Goal: Task Accomplishment & Management: Complete application form

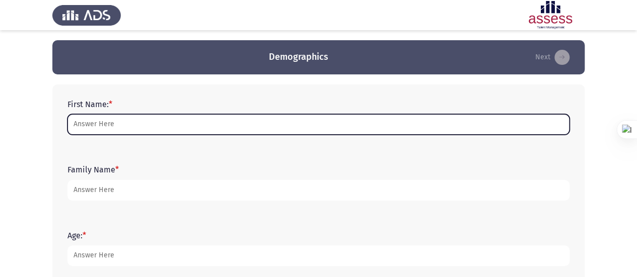
click at [139, 127] on input "First Name: *" at bounding box center [318, 124] width 502 height 21
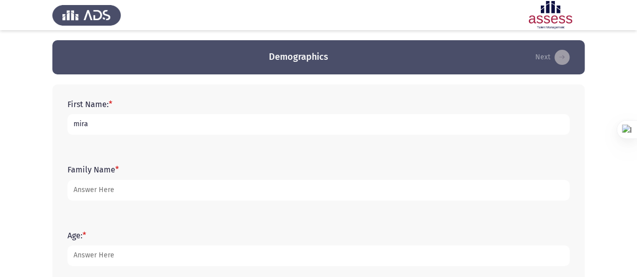
click at [78, 129] on input "mira" at bounding box center [318, 124] width 502 height 21
type input "Mira"
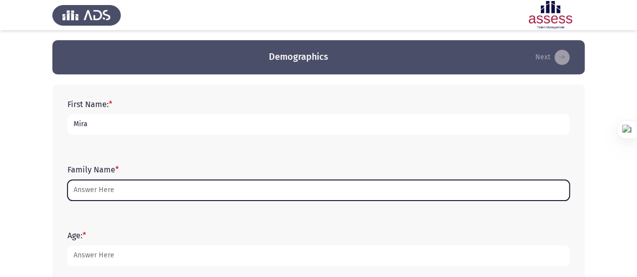
click at [115, 189] on input "Family Name *" at bounding box center [318, 190] width 502 height 21
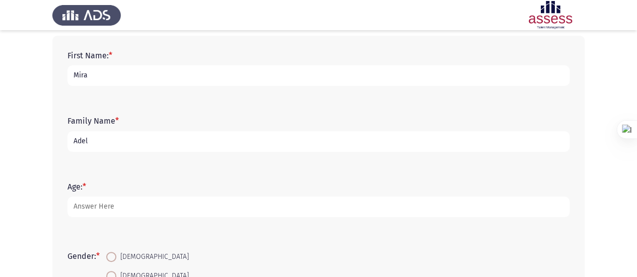
scroll to position [58, 0]
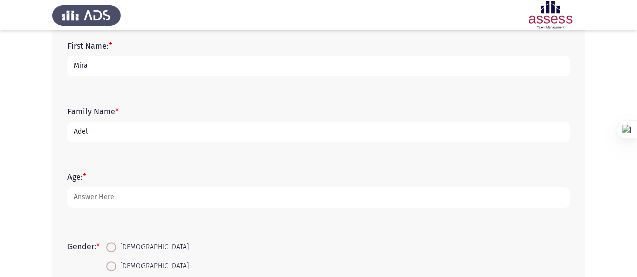
type input "Adel"
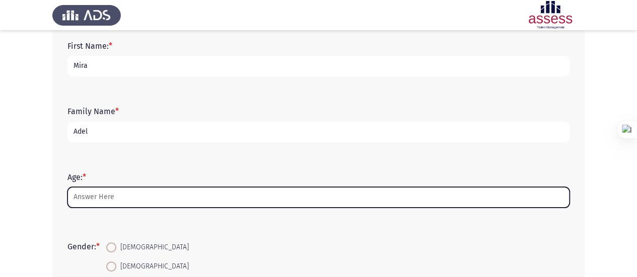
click at [117, 200] on input "Age: *" at bounding box center [318, 197] width 502 height 21
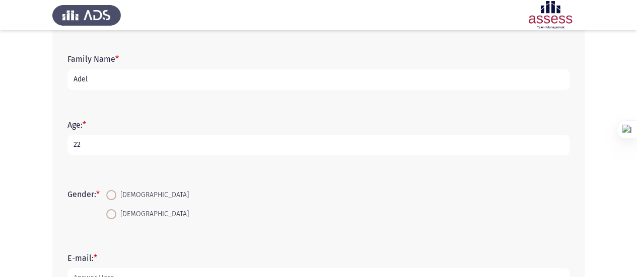
scroll to position [111, 0]
type input "22"
click at [122, 213] on span "[DEMOGRAPHIC_DATA]" at bounding box center [152, 214] width 73 height 12
click at [116, 213] on input "[DEMOGRAPHIC_DATA]" at bounding box center [111, 214] width 10 height 10
radio input "true"
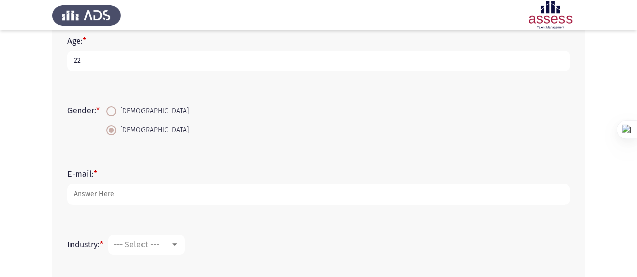
scroll to position [195, 0]
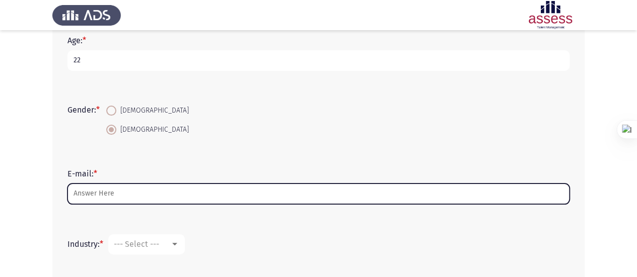
click at [123, 195] on input "E-mail: *" at bounding box center [318, 194] width 502 height 21
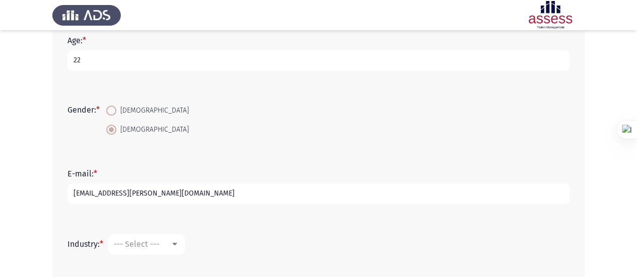
type input "[EMAIL_ADDRESS][PERSON_NAME][DOMAIN_NAME]"
click at [130, 242] on span "--- Select ---" at bounding box center [136, 245] width 45 height 10
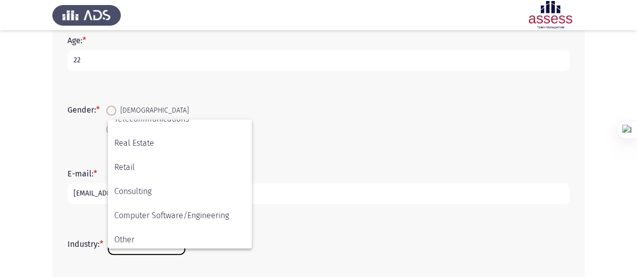
scroll to position [330, 0]
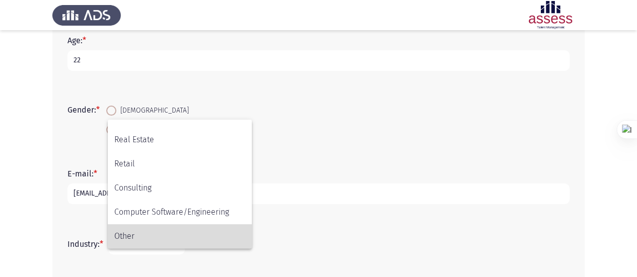
click at [166, 233] on span "Other" at bounding box center [179, 237] width 131 height 24
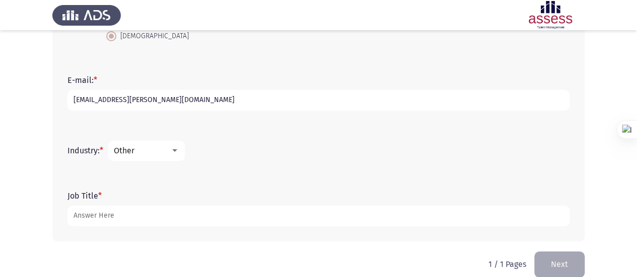
scroll to position [290, 0]
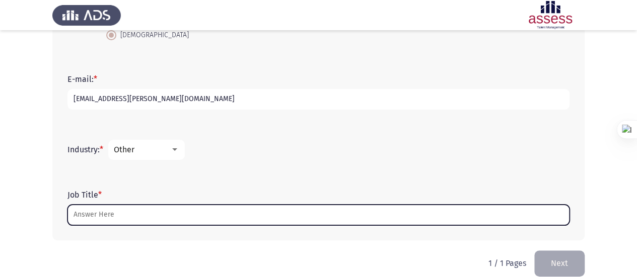
click at [158, 209] on input "Job Title *" at bounding box center [318, 215] width 502 height 21
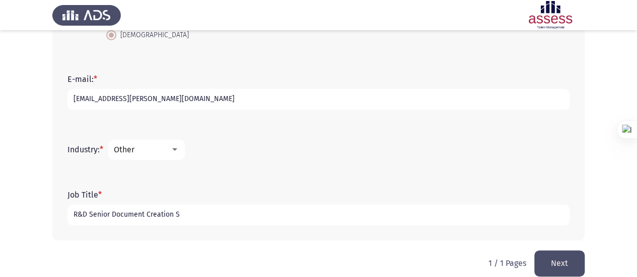
click at [218, 207] on input "R&D Senior Document Creation S" at bounding box center [318, 215] width 502 height 21
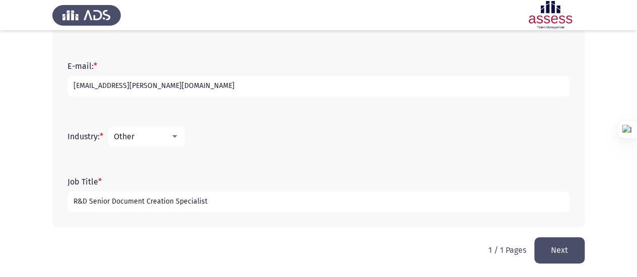
type input "R&D Senior Document Creation Specialist"
click at [551, 256] on button "Next" at bounding box center [559, 251] width 50 height 26
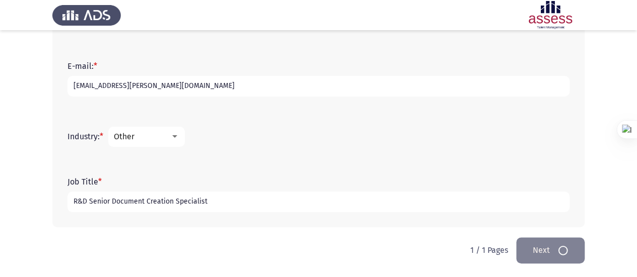
scroll to position [0, 0]
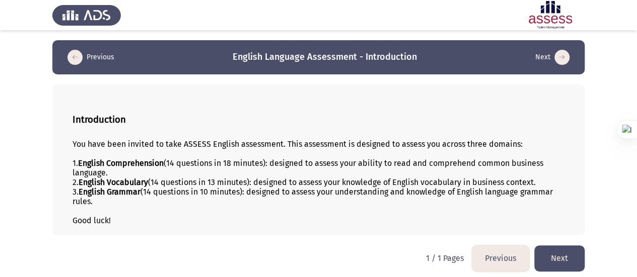
click at [561, 261] on button "Next" at bounding box center [559, 259] width 50 height 26
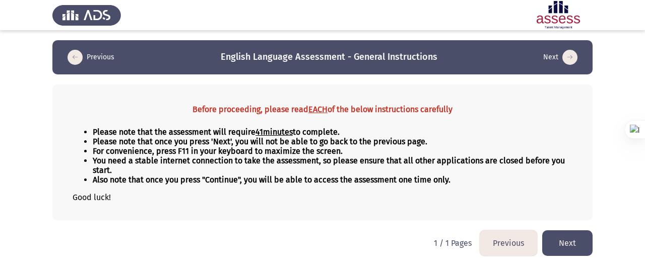
click at [582, 240] on button "Next" at bounding box center [567, 244] width 50 height 26
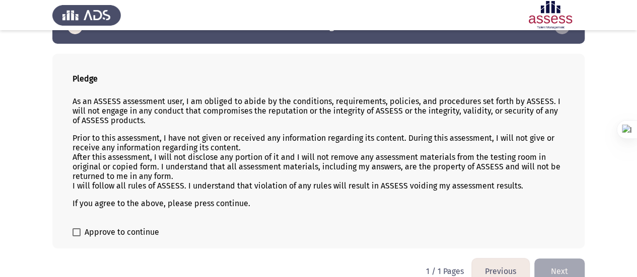
scroll to position [46, 0]
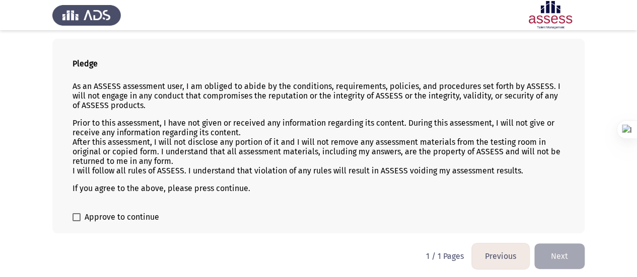
click at [73, 216] on span at bounding box center [77, 218] width 8 height 8
click at [76, 222] on input "Approve to continue" at bounding box center [76, 222] width 1 height 1
checkbox input "true"
click at [569, 261] on button "Next" at bounding box center [559, 257] width 50 height 26
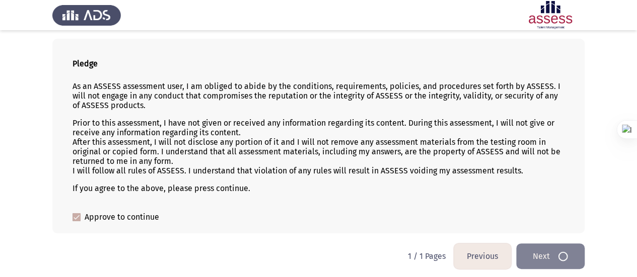
scroll to position [0, 0]
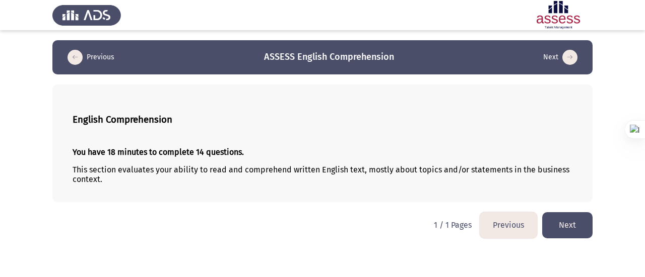
click at [572, 229] on button "Next" at bounding box center [567, 225] width 50 height 26
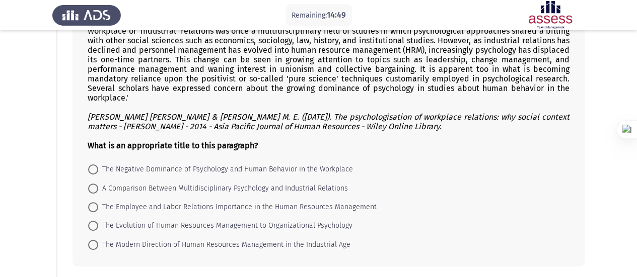
scroll to position [72, 0]
click at [244, 221] on span "The Evolution of Human Resources Management to Organizational Psychology" at bounding box center [225, 226] width 254 height 12
click at [98, 221] on input "The Evolution of Human Resources Management to Organizational Psychology" at bounding box center [93, 226] width 10 height 10
radio input "true"
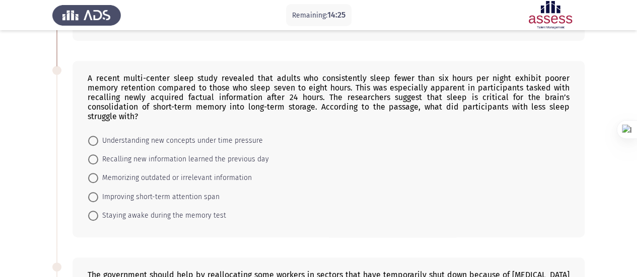
scroll to position [297, 0]
click at [162, 153] on span "Recalling new information learned the previous day" at bounding box center [183, 159] width 171 height 12
click at [98, 154] on input "Recalling new information learned the previous day" at bounding box center [93, 159] width 10 height 10
radio input "true"
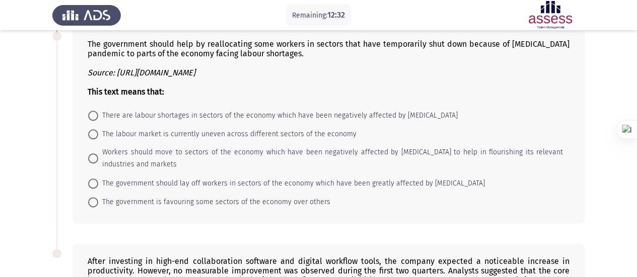
scroll to position [526, 0]
click at [270, 129] on span "The labour market is currently uneven across different sectors of the economy" at bounding box center [227, 135] width 258 height 12
click at [98, 130] on input "The labour market is currently uneven across different sectors of the economy" at bounding box center [93, 135] width 10 height 10
radio input "true"
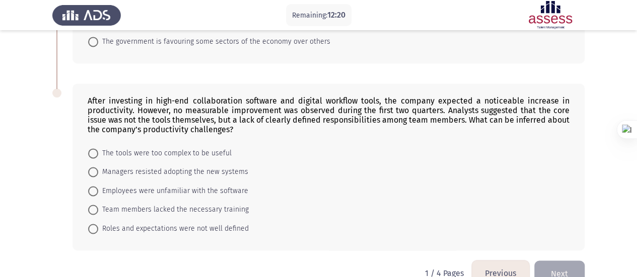
scroll to position [693, 0]
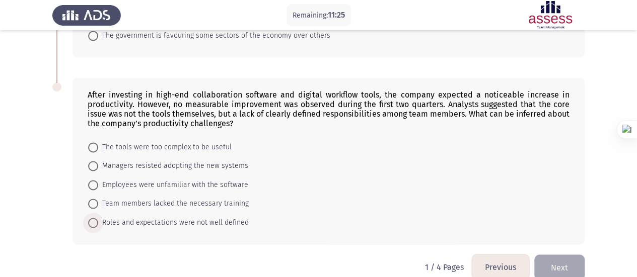
click at [151, 217] on span "Roles and expectations were not well defined" at bounding box center [173, 223] width 151 height 12
click at [98, 218] on input "Roles and expectations were not well defined" at bounding box center [93, 223] width 10 height 10
radio input "true"
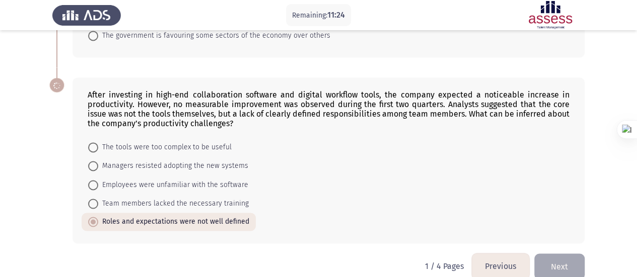
scroll to position [692, 0]
click at [569, 254] on button "Next" at bounding box center [559, 267] width 50 height 26
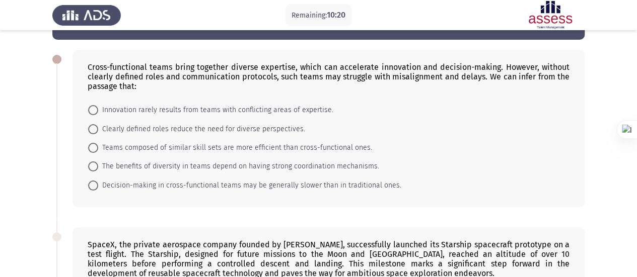
scroll to position [36, 0]
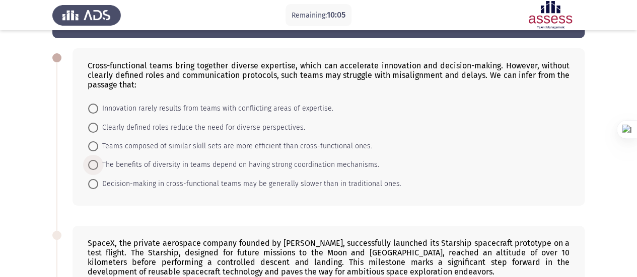
click at [274, 165] on span "The benefits of diversity in teams depend on having strong coordination mechani…" at bounding box center [238, 165] width 281 height 12
click at [98, 165] on input "The benefits of diversity in teams depend on having strong coordination mechani…" at bounding box center [93, 165] width 10 height 10
radio input "true"
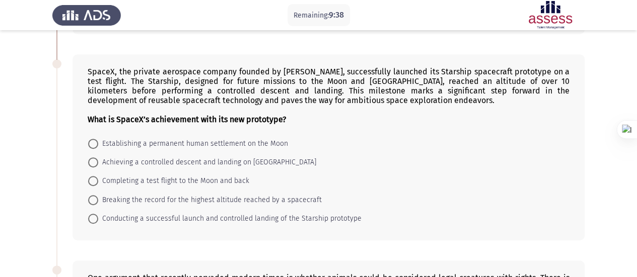
scroll to position [206, 0]
click at [200, 216] on span "Conducting a successful launch and controlled landing of the Starship prototype" at bounding box center [229, 220] width 263 height 12
click at [98, 216] on input "Conducting a successful launch and controlled landing of the Starship prototype" at bounding box center [93, 220] width 10 height 10
radio input "true"
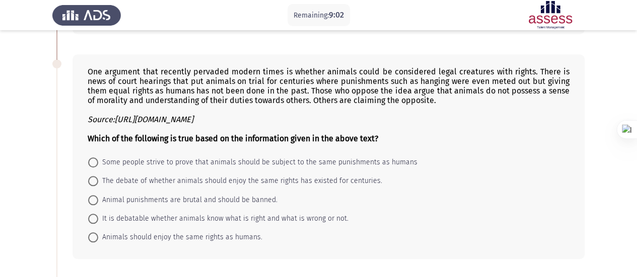
scroll to position [412, 0]
click at [232, 214] on span "It is debatable whether animals know what is right and what is wrong or not." at bounding box center [223, 220] width 250 height 12
click at [98, 215] on input "It is debatable whether animals know what is right and what is wrong or not." at bounding box center [93, 220] width 10 height 10
radio input "true"
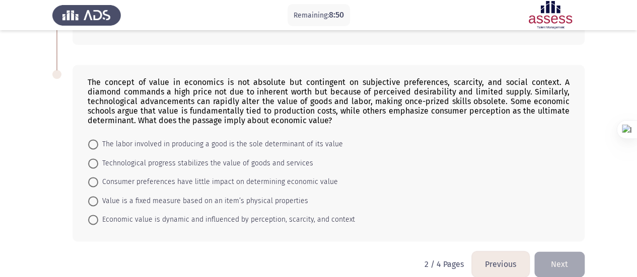
scroll to position [627, 0]
click at [175, 214] on span "Economic value is dynamic and influenced by perception, scarcity, and context" at bounding box center [226, 220] width 257 height 12
click at [98, 215] on input "Economic value is dynamic and influenced by perception, scarcity, and context" at bounding box center [93, 220] width 10 height 10
radio input "true"
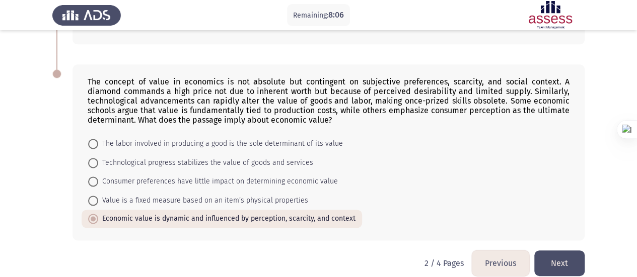
click at [556, 260] on button "Next" at bounding box center [559, 264] width 50 height 26
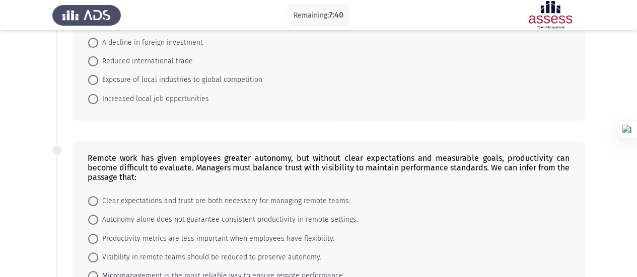
scroll to position [0, 0]
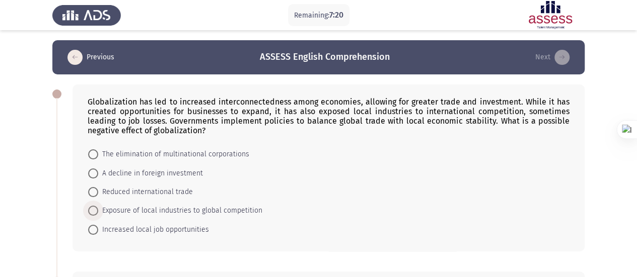
click at [250, 210] on span "Exposure of local industries to global competition" at bounding box center [180, 211] width 164 height 12
click at [98, 210] on input "Exposure of local industries to global competition" at bounding box center [93, 211] width 10 height 10
radio input "true"
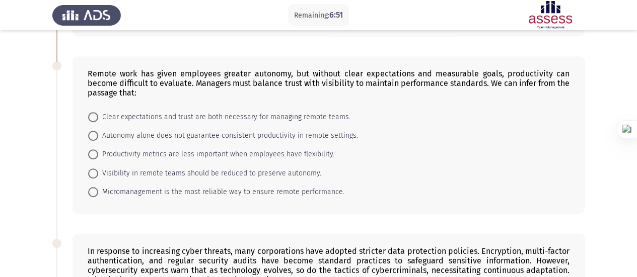
scroll to position [215, 0]
click at [150, 113] on span "Clear expectations and trust are both necessary for managing remote teams." at bounding box center [224, 117] width 252 height 12
click at [98, 113] on input "Clear expectations and trust are both necessary for managing remote teams." at bounding box center [93, 117] width 10 height 10
radio input "true"
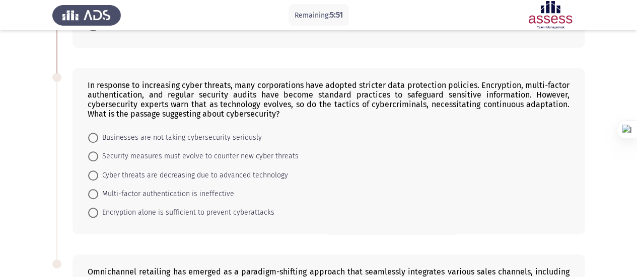
scroll to position [381, 0]
click at [188, 153] on span "Security measures must evolve to counter new cyber threats" at bounding box center [198, 156] width 200 height 12
click at [98, 153] on input "Security measures must evolve to counter new cyber threats" at bounding box center [93, 156] width 10 height 10
radio input "true"
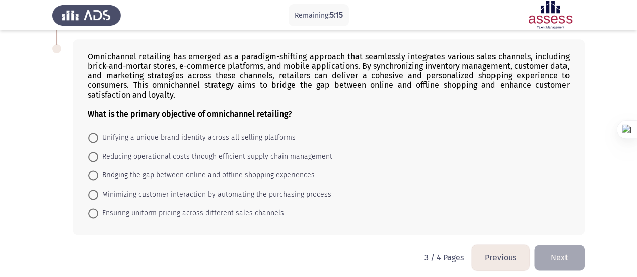
scroll to position [597, 0]
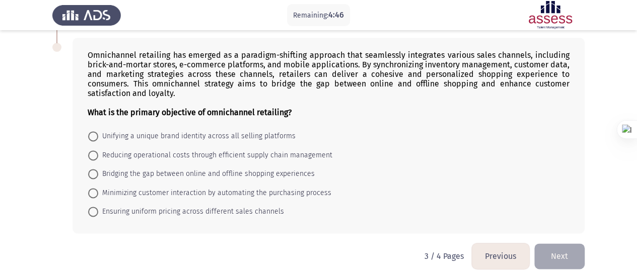
click at [228, 168] on span "Bridging the gap between online and offline shopping experiences" at bounding box center [206, 174] width 217 height 12
click at [98, 169] on input "Bridging the gap between online and offline shopping experiences" at bounding box center [93, 174] width 10 height 10
radio input "true"
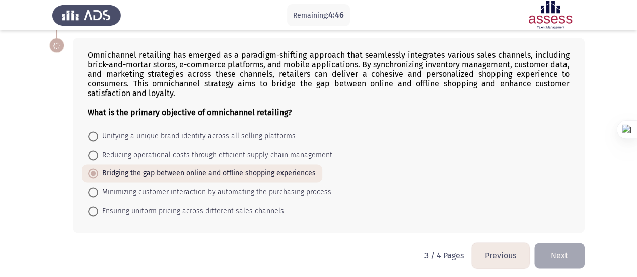
scroll to position [596, 0]
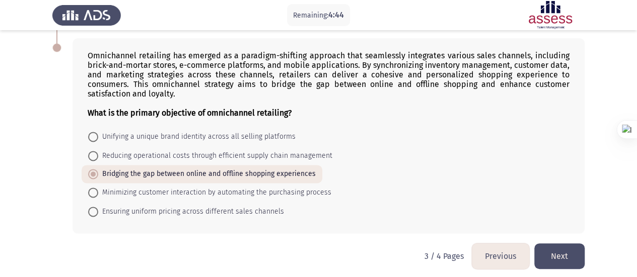
click at [551, 247] on button "Next" at bounding box center [559, 257] width 50 height 26
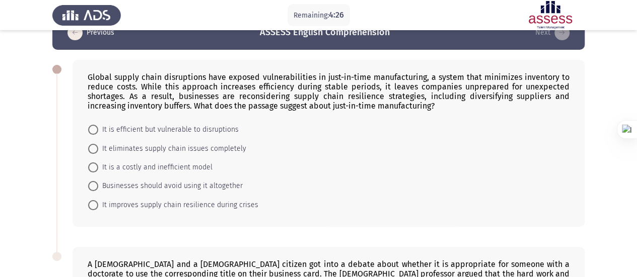
scroll to position [25, 0]
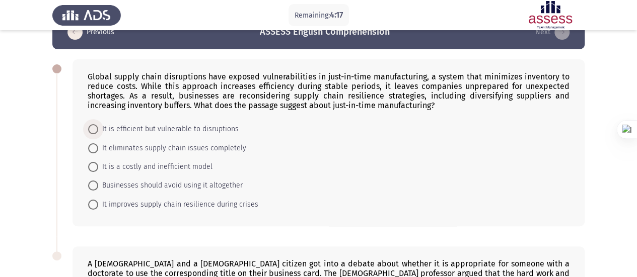
click at [194, 125] on span "It is efficient but vulnerable to disruptions" at bounding box center [168, 129] width 140 height 12
click at [98, 125] on input "It is efficient but vulnerable to disruptions" at bounding box center [93, 129] width 10 height 10
radio input "true"
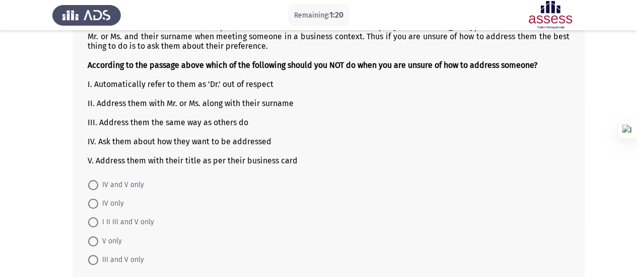
scroll to position [302, 0]
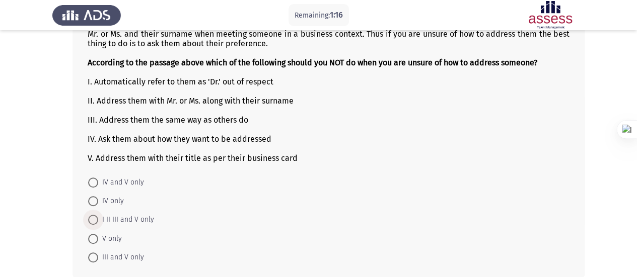
click at [110, 214] on span "I II III and V only" at bounding box center [126, 220] width 56 height 12
click at [98, 215] on input "I II III and V only" at bounding box center [93, 220] width 10 height 10
radio input "true"
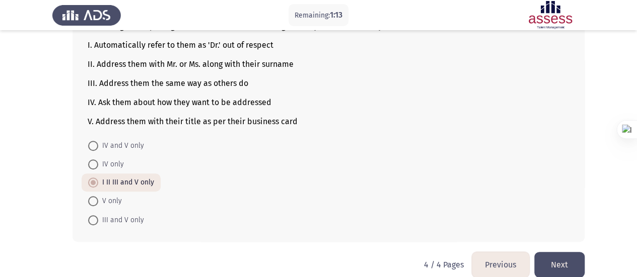
click at [543, 255] on button "Next" at bounding box center [559, 265] width 50 height 26
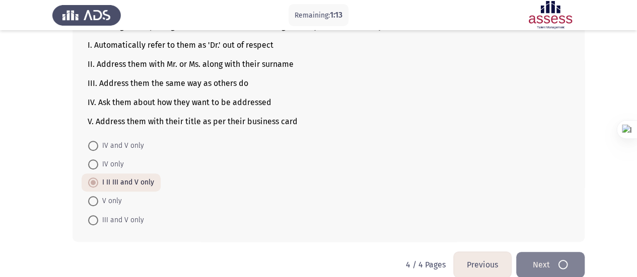
scroll to position [0, 0]
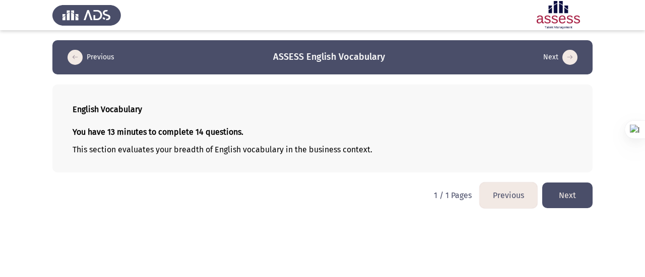
click at [568, 194] on button "Next" at bounding box center [567, 196] width 50 height 26
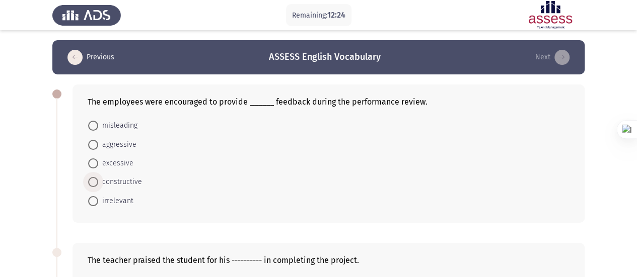
click at [106, 184] on span "constructive" at bounding box center [120, 182] width 44 height 12
click at [98, 184] on input "constructive" at bounding box center [93, 182] width 10 height 10
radio input "true"
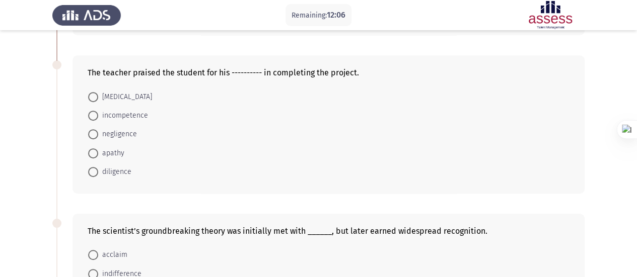
scroll to position [185, 0]
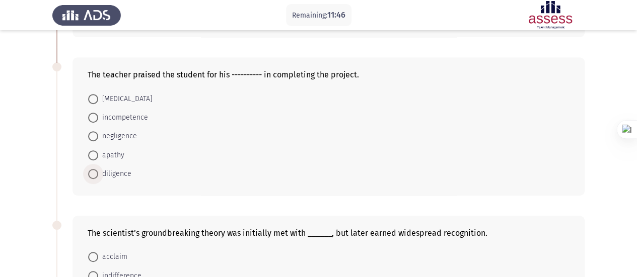
click at [119, 172] on span "diligence" at bounding box center [114, 174] width 33 height 12
click at [98, 172] on input "diligence" at bounding box center [93, 174] width 10 height 10
radio input "true"
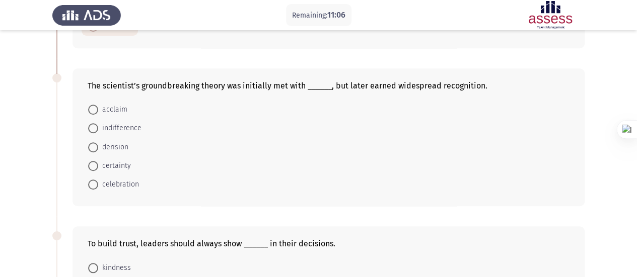
scroll to position [331, 0]
click at [99, 146] on span "derision" at bounding box center [113, 148] width 30 height 12
click at [98, 146] on input "derision" at bounding box center [93, 148] width 10 height 10
radio input "true"
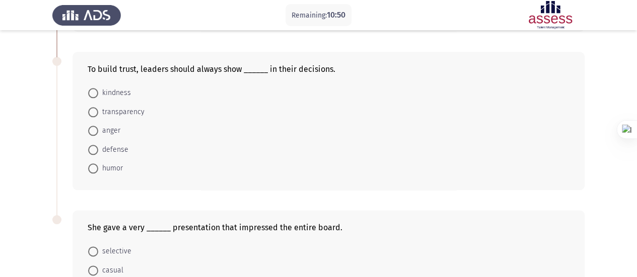
scroll to position [507, 0]
click at [128, 107] on span "transparency" at bounding box center [121, 111] width 46 height 12
click at [98, 107] on input "transparency" at bounding box center [93, 111] width 10 height 10
radio input "true"
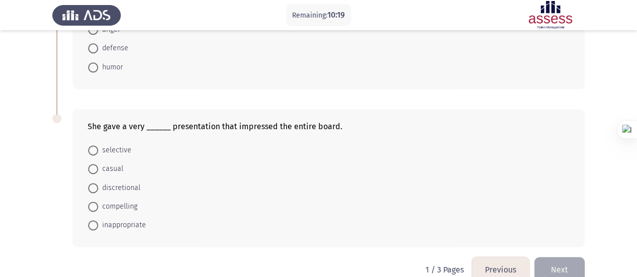
scroll to position [622, 0]
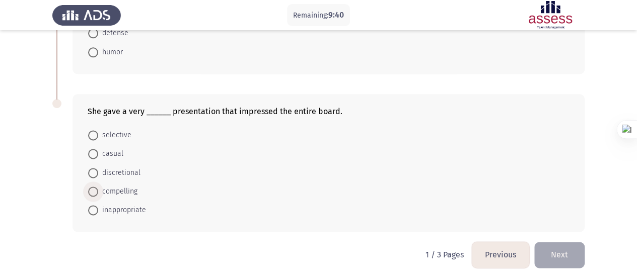
click at [117, 190] on span "compelling" at bounding box center [117, 192] width 39 height 12
click at [98, 190] on input "compelling" at bounding box center [93, 192] width 10 height 10
radio input "true"
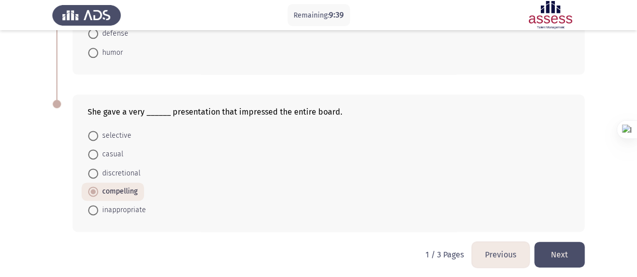
click at [557, 251] on button "Next" at bounding box center [559, 255] width 50 height 26
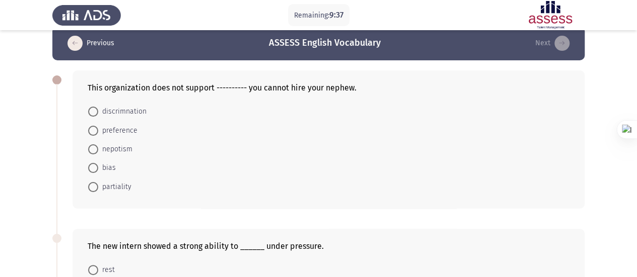
scroll to position [0, 0]
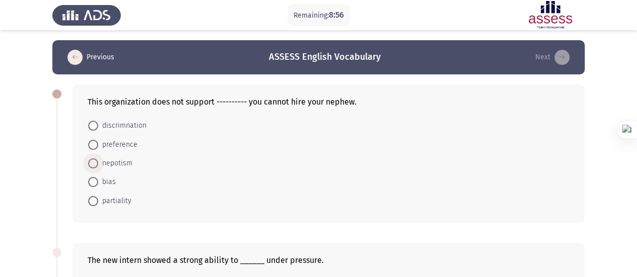
click at [119, 161] on span "nepotism" at bounding box center [115, 164] width 34 height 12
click at [98, 161] on input "nepotism" at bounding box center [93, 164] width 10 height 10
radio input "true"
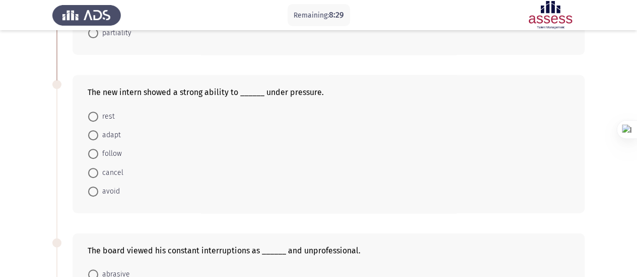
scroll to position [165, 0]
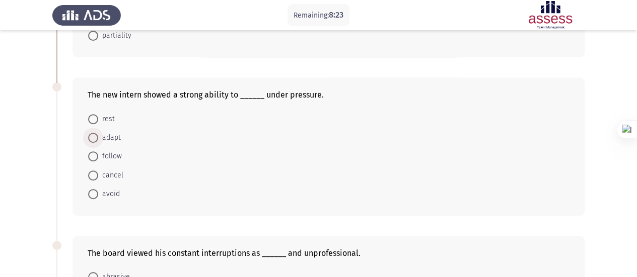
click at [92, 133] on span at bounding box center [93, 138] width 10 height 10
click at [92, 133] on input "adapt" at bounding box center [93, 138] width 10 height 10
radio input "true"
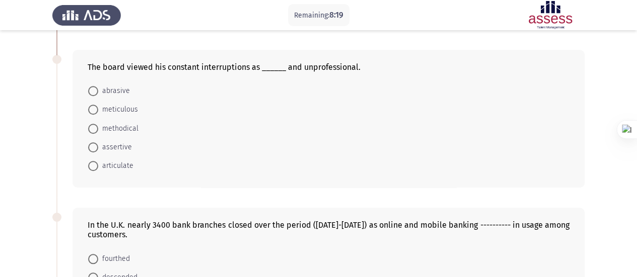
scroll to position [351, 0]
click at [116, 90] on span "abrasive" at bounding box center [114, 91] width 32 height 12
click at [98, 90] on input "abrasive" at bounding box center [93, 91] width 10 height 10
radio input "true"
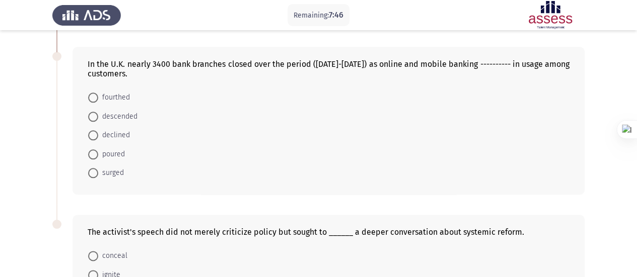
scroll to position [512, 0]
click at [113, 167] on span "surged" at bounding box center [111, 173] width 26 height 12
click at [98, 168] on input "surged" at bounding box center [93, 173] width 10 height 10
radio input "true"
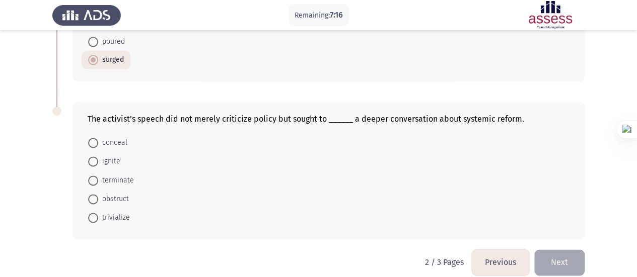
scroll to position [631, 0]
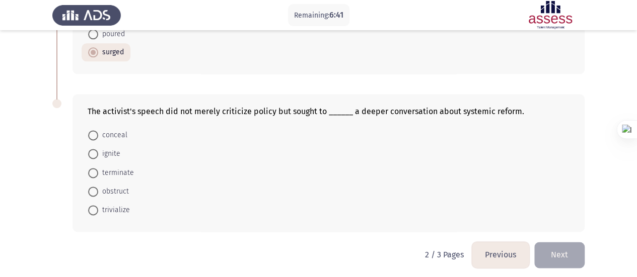
click at [111, 150] on span "ignite" at bounding box center [109, 154] width 22 height 12
click at [98, 150] on input "ignite" at bounding box center [93, 154] width 10 height 10
radio input "true"
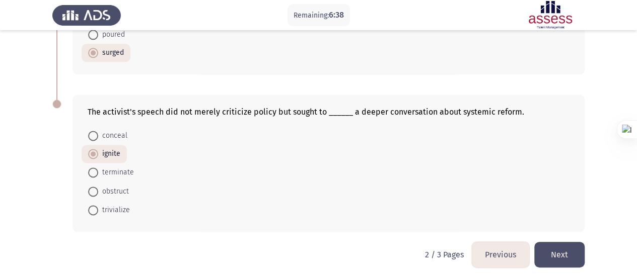
click at [556, 246] on button "Next" at bounding box center [559, 255] width 50 height 26
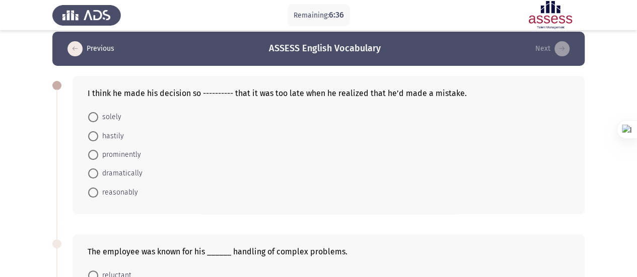
scroll to position [0, 0]
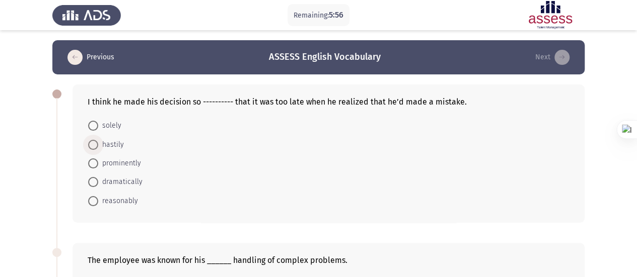
click at [112, 148] on span "hastily" at bounding box center [111, 145] width 26 height 12
click at [98, 148] on input "hastily" at bounding box center [93, 145] width 10 height 10
radio input "true"
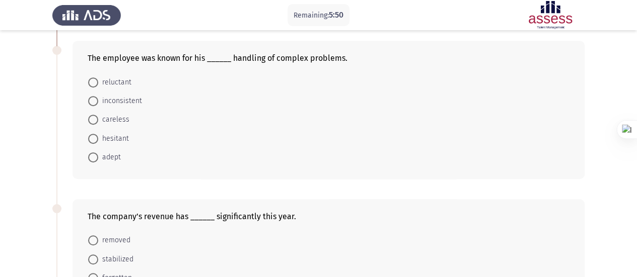
scroll to position [201, 0]
click at [113, 152] on span "adept" at bounding box center [109, 158] width 23 height 12
click at [98, 153] on input "adept" at bounding box center [93, 158] width 10 height 10
radio input "true"
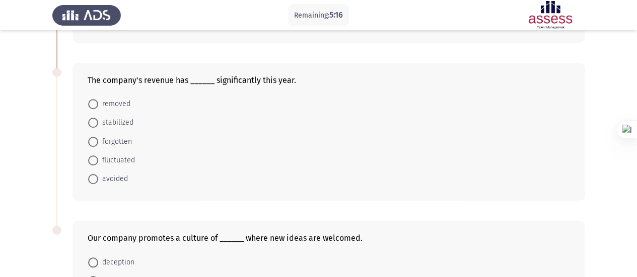
scroll to position [338, 0]
click at [112, 160] on span "fluctuated" at bounding box center [116, 160] width 37 height 12
click at [98, 160] on input "fluctuated" at bounding box center [93, 160] width 10 height 10
radio input "true"
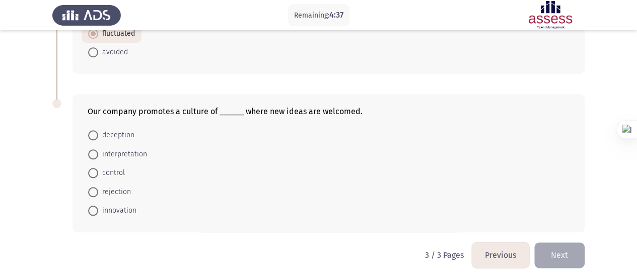
scroll to position [465, 0]
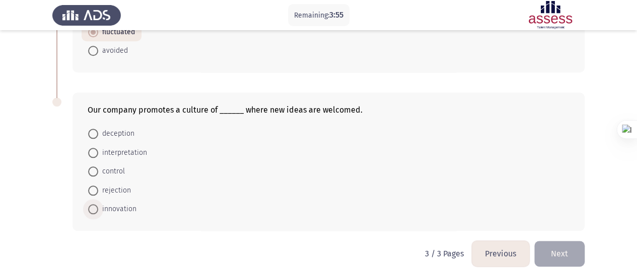
click at [117, 204] on span "innovation" at bounding box center [117, 209] width 38 height 12
click at [98, 204] on input "innovation" at bounding box center [93, 209] width 10 height 10
radio input "true"
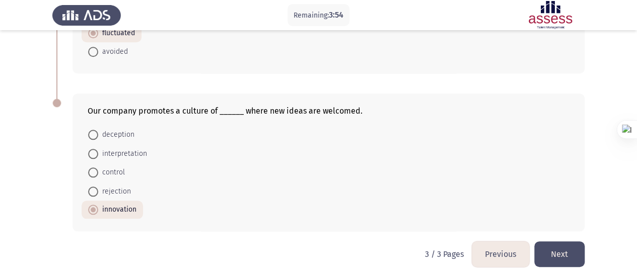
click at [557, 249] on button "Next" at bounding box center [559, 255] width 50 height 26
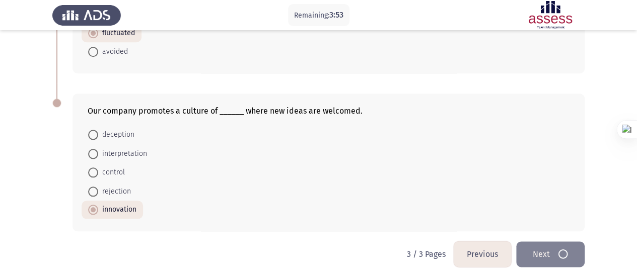
scroll to position [0, 0]
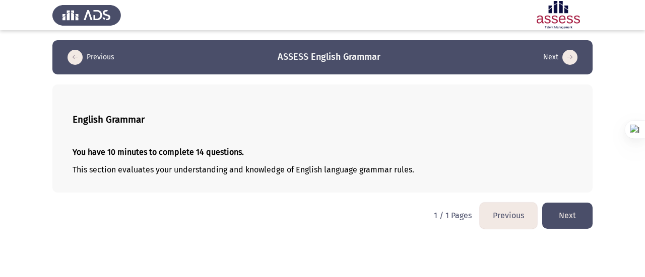
click at [564, 223] on button "Next" at bounding box center [567, 216] width 50 height 26
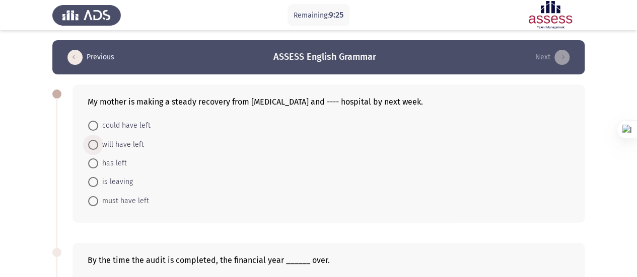
click at [117, 145] on span "will have left" at bounding box center [121, 145] width 46 height 12
click at [98, 145] on input "will have left" at bounding box center [93, 145] width 10 height 10
radio input "true"
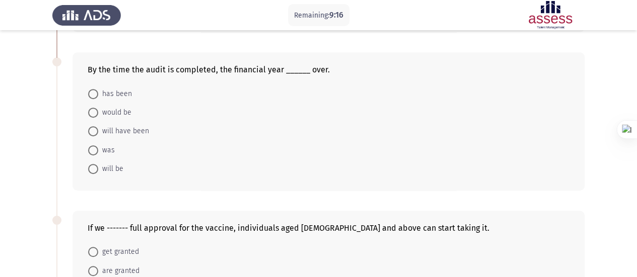
scroll to position [190, 0]
click at [118, 126] on span "will have been" at bounding box center [123, 131] width 51 height 12
click at [98, 126] on input "will have been" at bounding box center [93, 131] width 10 height 10
radio input "true"
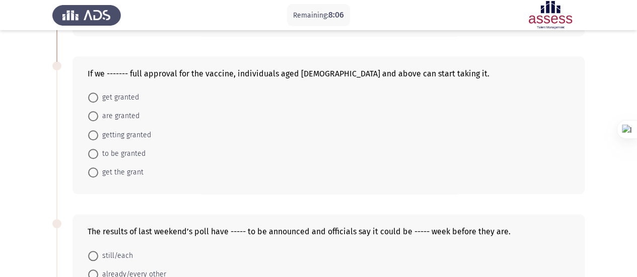
scroll to position [342, 0]
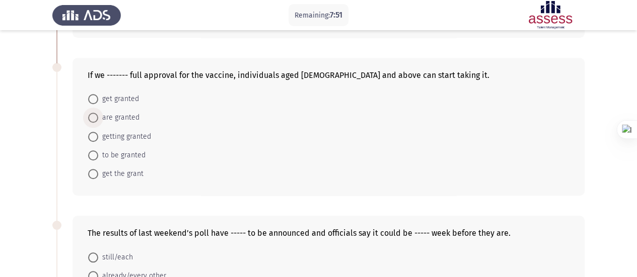
click at [113, 116] on span "are granted" at bounding box center [118, 118] width 41 height 12
click at [98, 116] on input "are granted" at bounding box center [93, 118] width 10 height 10
radio input "true"
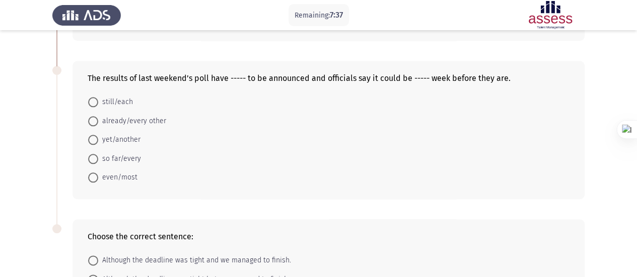
scroll to position [498, 0]
click at [123, 136] on span "yet/another" at bounding box center [119, 139] width 42 height 12
click at [98, 136] on input "yet/another" at bounding box center [93, 139] width 10 height 10
radio input "true"
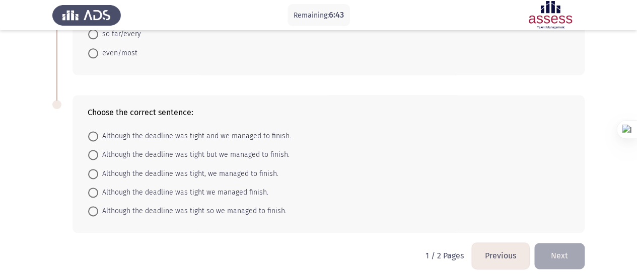
scroll to position [622, 0]
click at [221, 167] on span "Although the deadline was tight, we managed to finish." at bounding box center [188, 173] width 180 height 12
click at [98, 168] on input "Although the deadline was tight, we managed to finish." at bounding box center [93, 173] width 10 height 10
radio input "true"
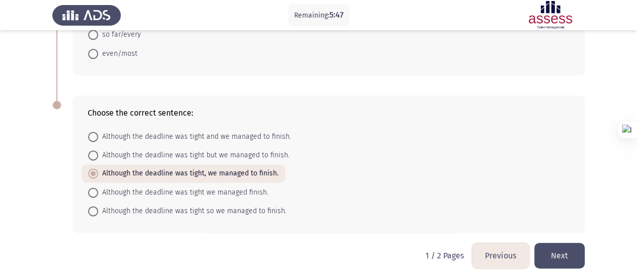
scroll to position [621, 0]
click at [562, 252] on button "Next" at bounding box center [559, 255] width 50 height 26
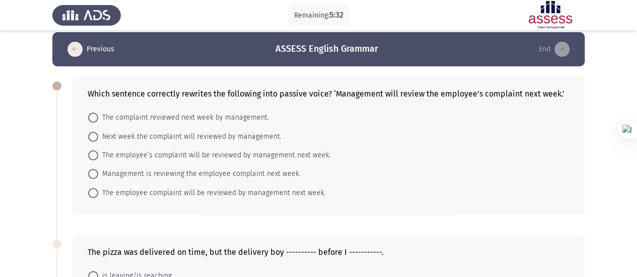
scroll to position [0, 0]
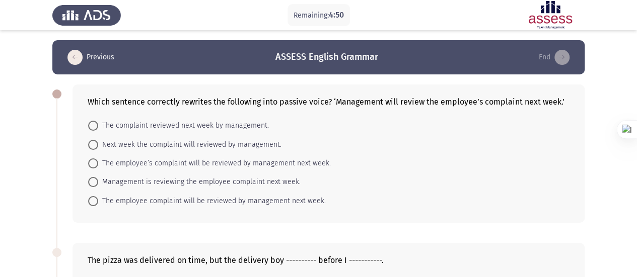
click at [219, 162] on span "The employee’s complaint will be reviewed by management next week." at bounding box center [214, 164] width 233 height 12
click at [98, 162] on input "The employee’s complaint will be reviewed by management next week." at bounding box center [93, 164] width 10 height 10
radio input "true"
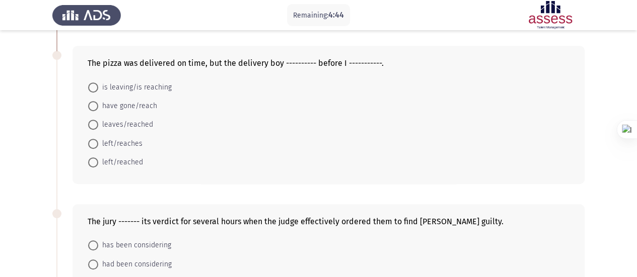
scroll to position [197, 0]
click at [131, 161] on span "left/reached" at bounding box center [120, 162] width 45 height 12
click at [98, 161] on input "left/reached" at bounding box center [93, 162] width 10 height 10
radio input "true"
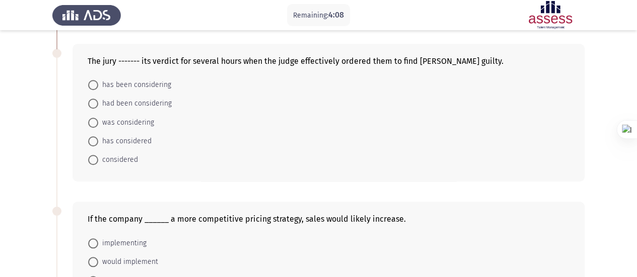
scroll to position [356, 0]
click at [159, 100] on span "had been considering" at bounding box center [135, 105] width 74 height 12
click at [98, 100] on input "had been considering" at bounding box center [93, 105] width 10 height 10
radio input "true"
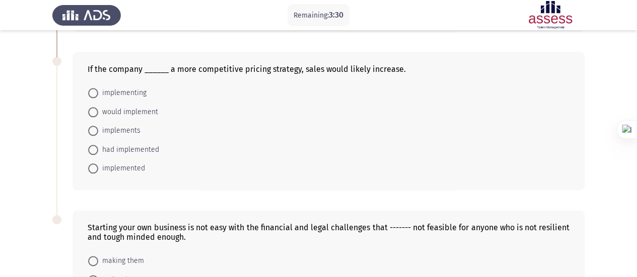
scroll to position [507, 0]
click at [129, 106] on span "would implement" at bounding box center [128, 112] width 60 height 12
click at [98, 107] on input "would implement" at bounding box center [93, 112] width 10 height 10
radio input "true"
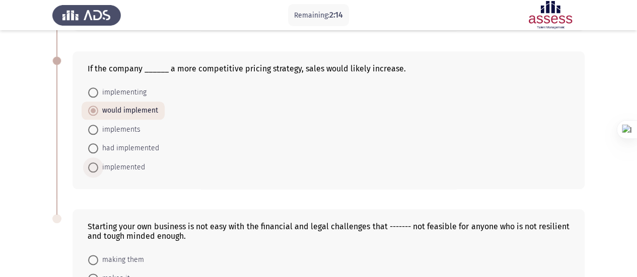
click at [123, 162] on span "implemented" at bounding box center [121, 168] width 47 height 12
click at [98, 163] on input "implemented" at bounding box center [93, 168] width 10 height 10
radio input "true"
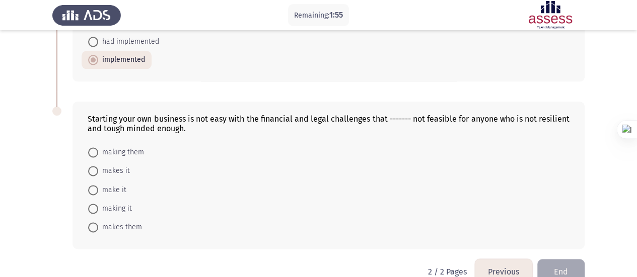
scroll to position [631, 0]
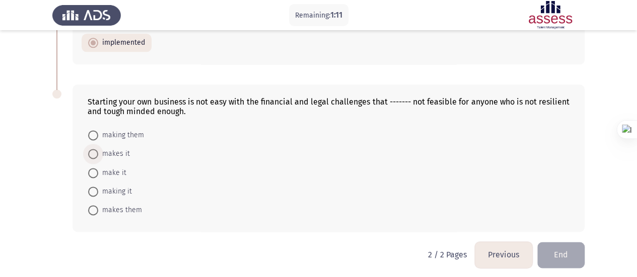
click at [119, 150] on span "makes it" at bounding box center [114, 154] width 32 height 12
click at [98, 150] on input "makes it" at bounding box center [93, 154] width 10 height 10
radio input "true"
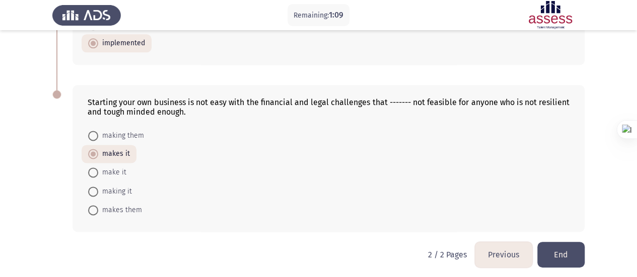
click at [557, 253] on button "End" at bounding box center [560, 255] width 47 height 26
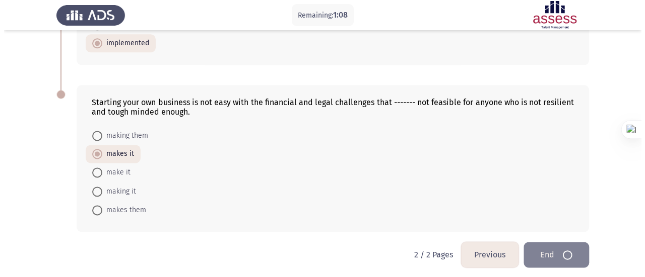
scroll to position [0, 0]
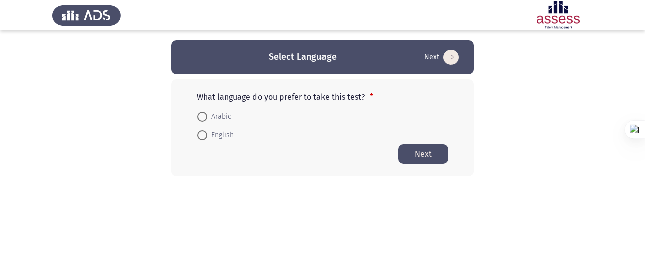
click at [228, 136] on span "English" at bounding box center [220, 135] width 27 height 12
click at [207, 136] on input "English" at bounding box center [202, 135] width 10 height 10
radio input "true"
click at [411, 159] on button "Next" at bounding box center [423, 154] width 50 height 20
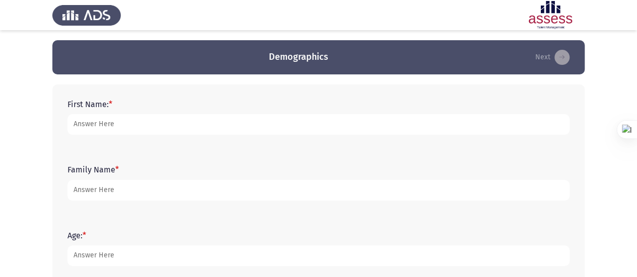
click at [212, 113] on form "First Name: *" at bounding box center [318, 117] width 502 height 35
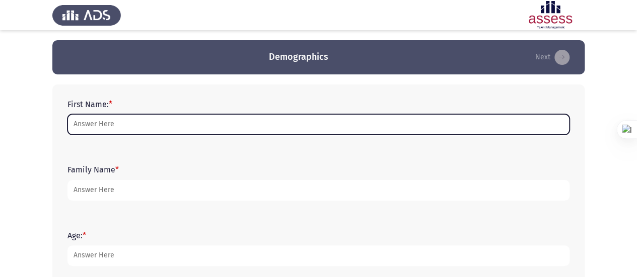
click at [208, 129] on input "First Name: *" at bounding box center [318, 124] width 502 height 21
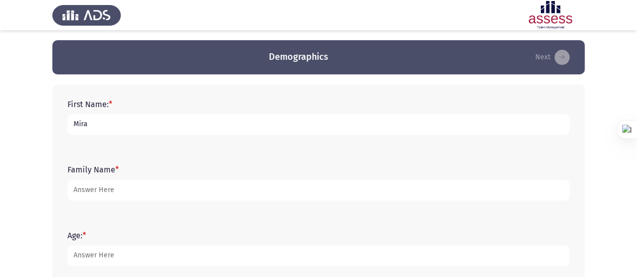
type input "Mira"
click at [125, 178] on form "Family Name *" at bounding box center [318, 182] width 502 height 35
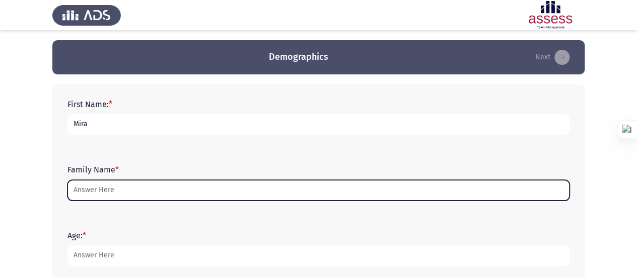
click at [126, 184] on input "Family Name *" at bounding box center [318, 190] width 502 height 21
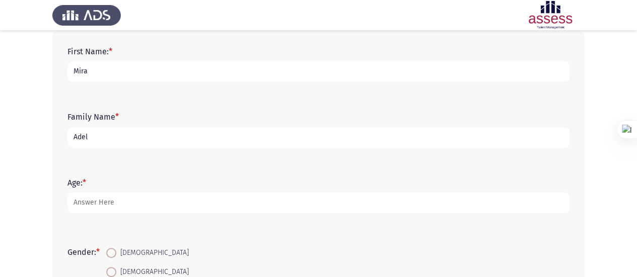
scroll to position [55, 0]
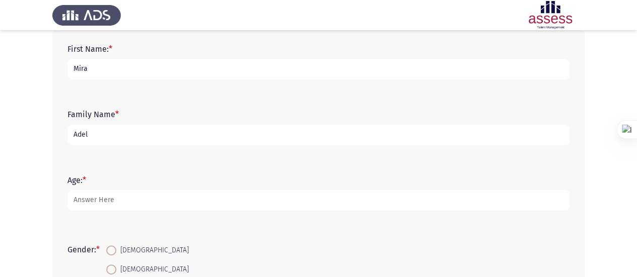
type input "Adel"
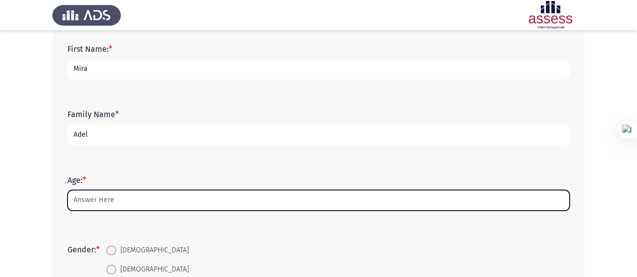
click at [120, 199] on input "Age: *" at bounding box center [318, 200] width 502 height 21
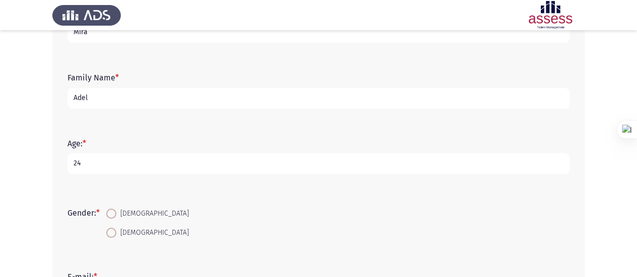
scroll to position [93, 0]
type input "24"
click at [121, 233] on span "[DEMOGRAPHIC_DATA]" at bounding box center [152, 233] width 73 height 12
click at [116, 233] on input "[DEMOGRAPHIC_DATA]" at bounding box center [111, 233] width 10 height 10
radio input "true"
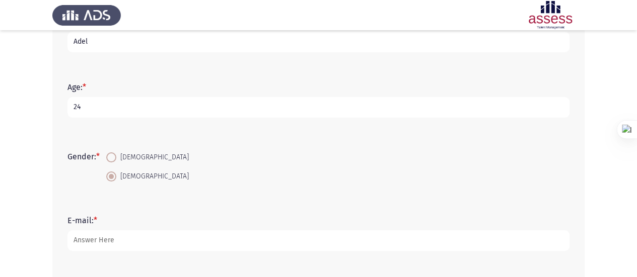
scroll to position [155, 0]
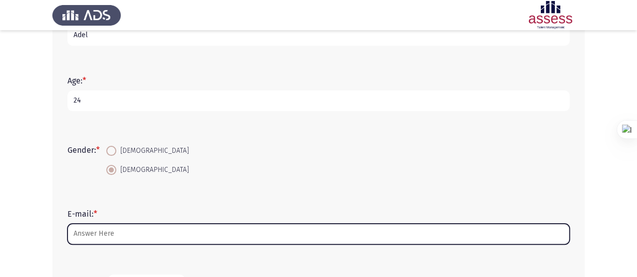
click at [121, 233] on input "E-mail: *" at bounding box center [318, 234] width 502 height 21
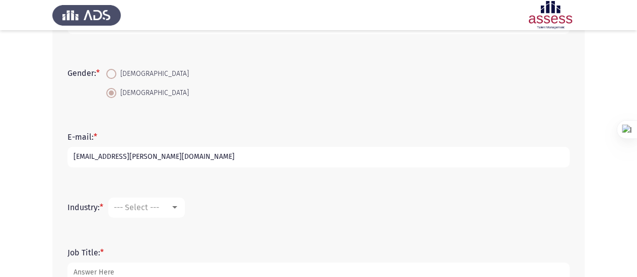
scroll to position [239, 0]
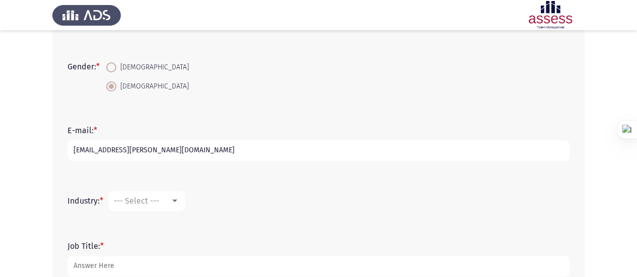
type input "[EMAIL_ADDRESS][PERSON_NAME][DOMAIN_NAME]"
click at [151, 200] on span "--- Select ---" at bounding box center [136, 201] width 45 height 10
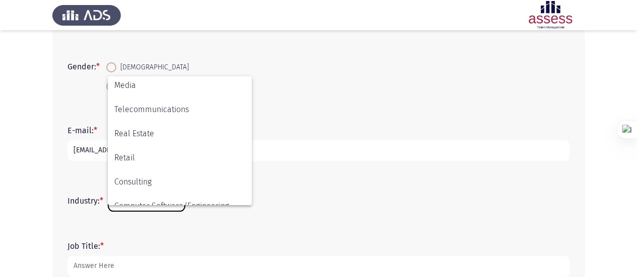
scroll to position [330, 0]
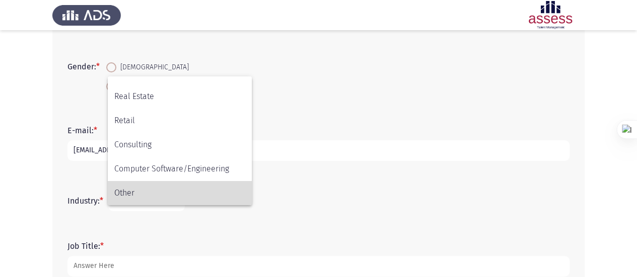
click at [148, 197] on span "Other" at bounding box center [179, 193] width 131 height 24
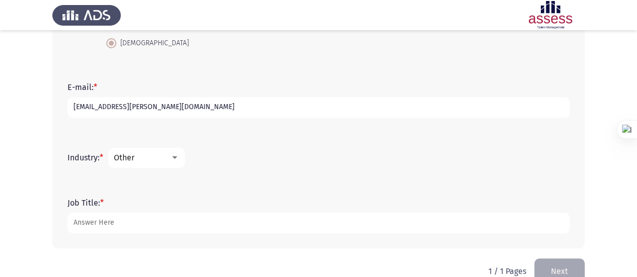
scroll to position [303, 0]
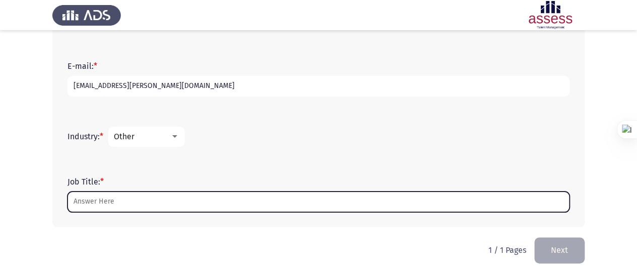
click at [148, 197] on input "Job Title: *" at bounding box center [318, 202] width 502 height 21
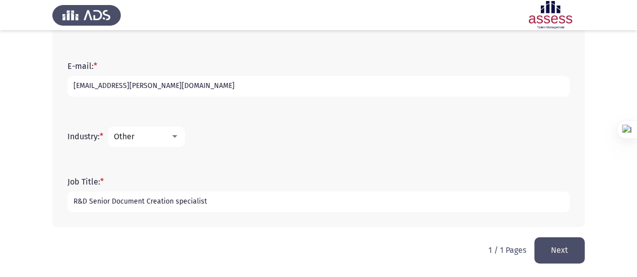
type input "R&D Senior Document Creation specialist"
click at [555, 243] on button "Next" at bounding box center [559, 251] width 50 height 26
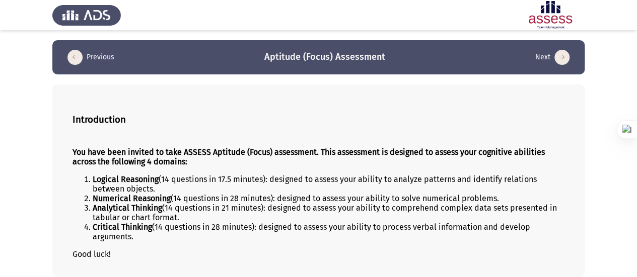
scroll to position [44, 0]
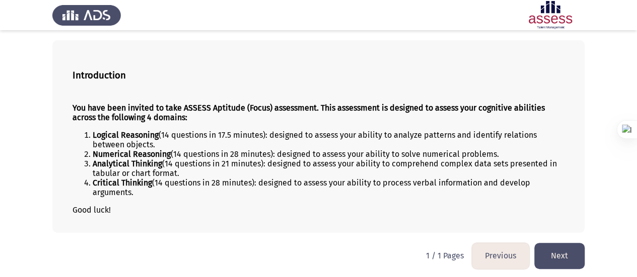
click at [552, 255] on button "Next" at bounding box center [559, 256] width 50 height 26
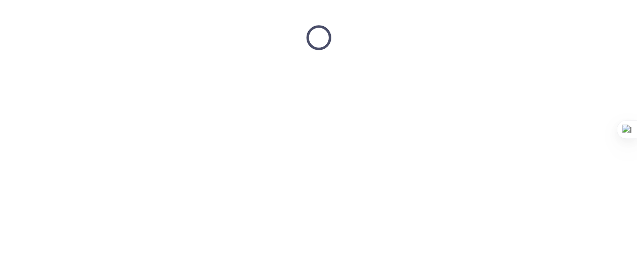
scroll to position [0, 0]
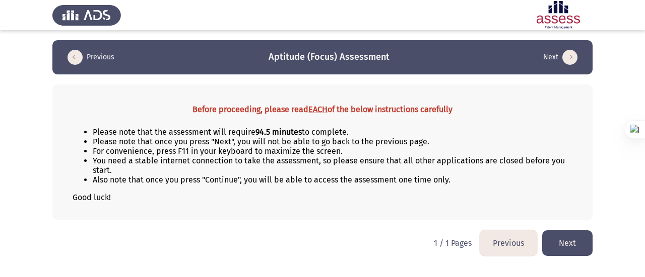
click at [565, 239] on button "Next" at bounding box center [567, 244] width 50 height 26
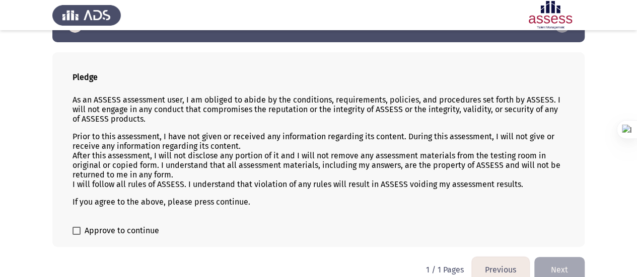
scroll to position [46, 0]
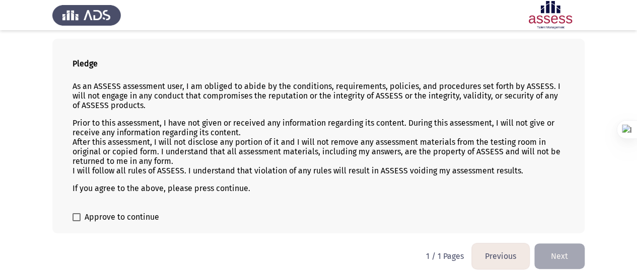
click at [74, 214] on span at bounding box center [77, 218] width 8 height 8
click at [76, 222] on input "Approve to continue" at bounding box center [76, 222] width 1 height 1
checkbox input "true"
click at [579, 258] on button "Next" at bounding box center [559, 257] width 50 height 26
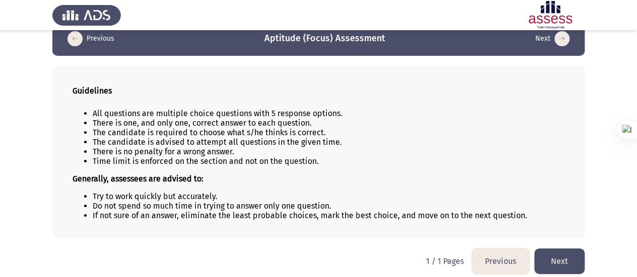
scroll to position [24, 0]
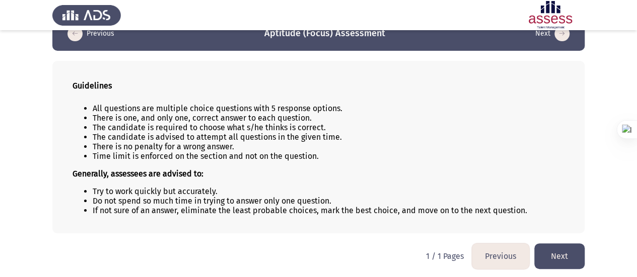
click at [570, 254] on button "Next" at bounding box center [559, 257] width 50 height 26
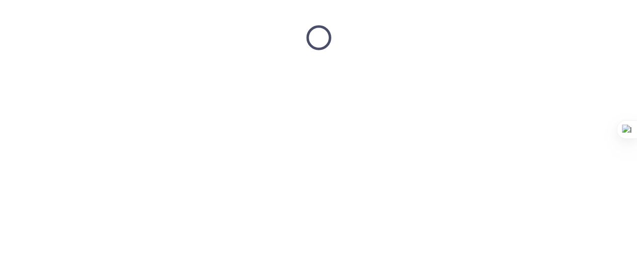
scroll to position [0, 0]
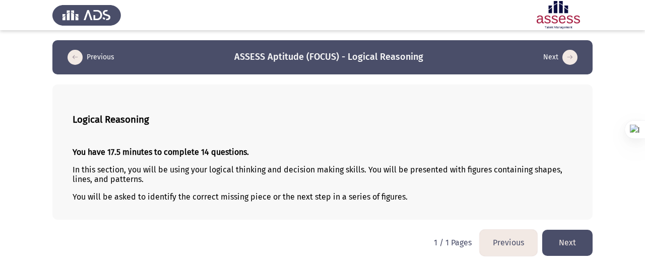
click at [556, 239] on button "Next" at bounding box center [567, 243] width 50 height 26
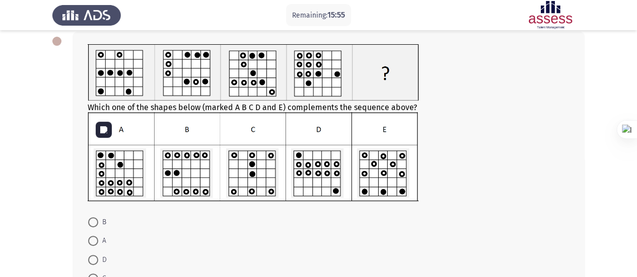
scroll to position [53, 0]
click at [98, 241] on span "A" at bounding box center [102, 241] width 8 height 12
click at [98, 241] on input "A" at bounding box center [93, 241] width 10 height 10
radio input "true"
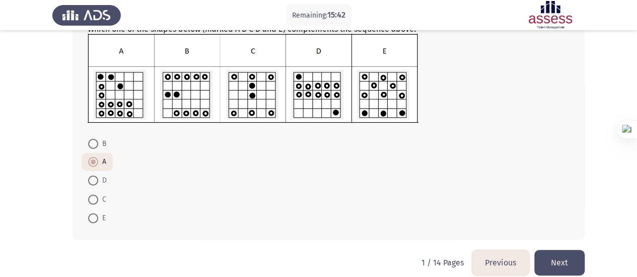
scroll to position [143, 0]
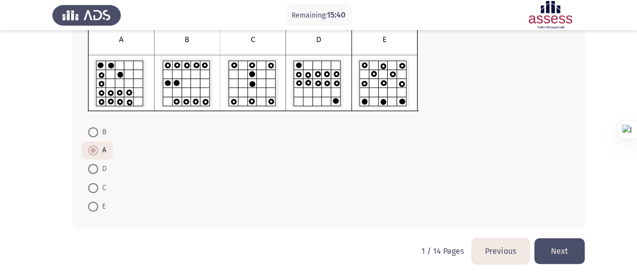
click at [545, 244] on button "Next" at bounding box center [559, 252] width 50 height 26
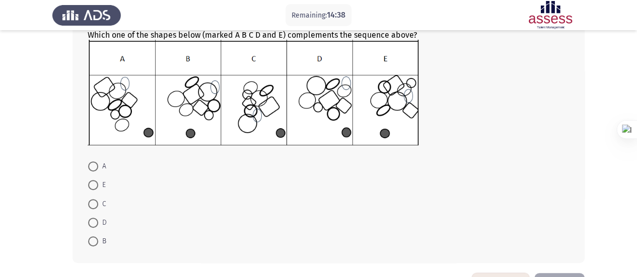
scroll to position [142, 0]
click at [92, 238] on span at bounding box center [93, 241] width 10 height 10
click at [92, 238] on input "B" at bounding box center [93, 241] width 10 height 10
radio input "true"
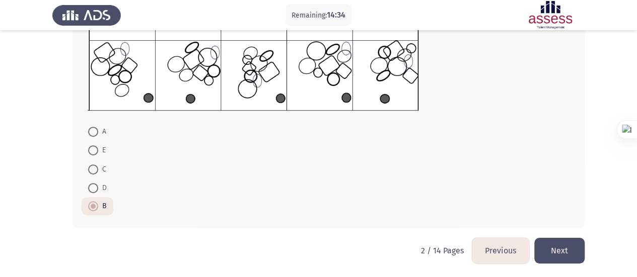
click at [566, 257] on button "Next" at bounding box center [559, 251] width 50 height 26
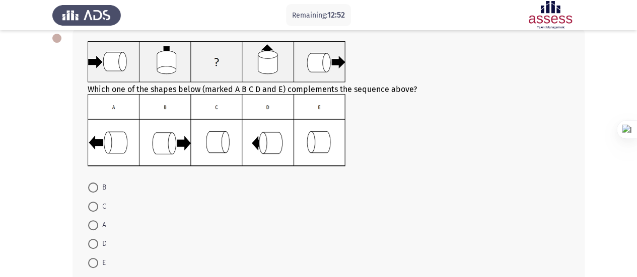
scroll to position [57, 0]
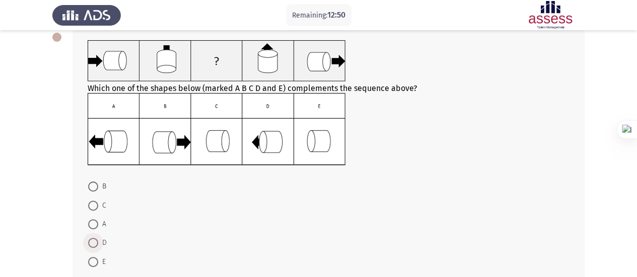
click at [97, 242] on span at bounding box center [93, 243] width 10 height 10
click at [97, 242] on input "D" at bounding box center [93, 243] width 10 height 10
radio input "true"
click at [96, 225] on span at bounding box center [93, 225] width 10 height 10
click at [96, 225] on input "A" at bounding box center [93, 225] width 10 height 10
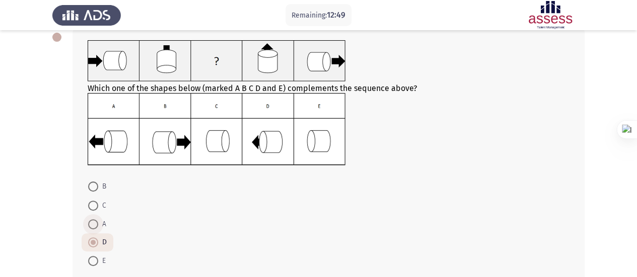
radio input "true"
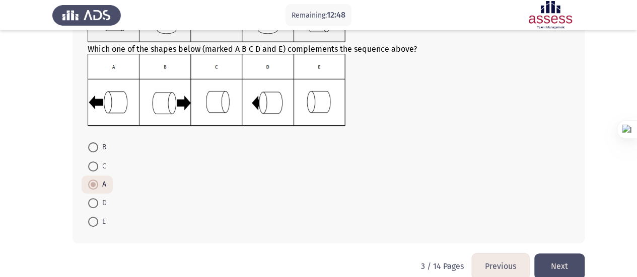
scroll to position [112, 0]
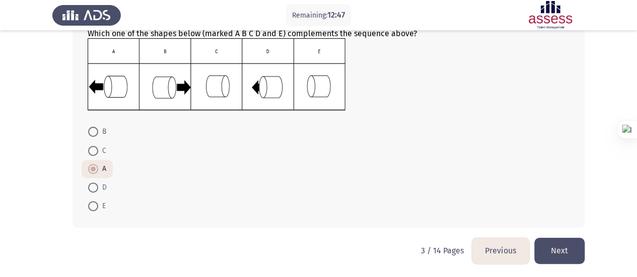
click at [563, 256] on button "Next" at bounding box center [559, 251] width 50 height 26
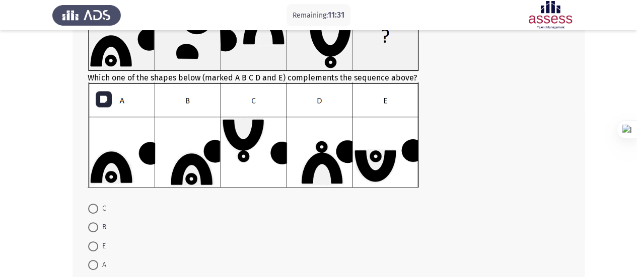
scroll to position [105, 0]
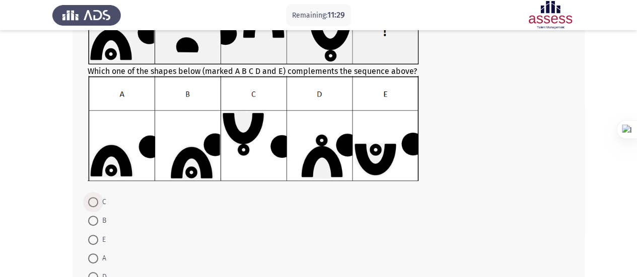
click at [96, 203] on span at bounding box center [93, 202] width 10 height 10
click at [96, 203] on input "C" at bounding box center [93, 202] width 10 height 10
radio input "true"
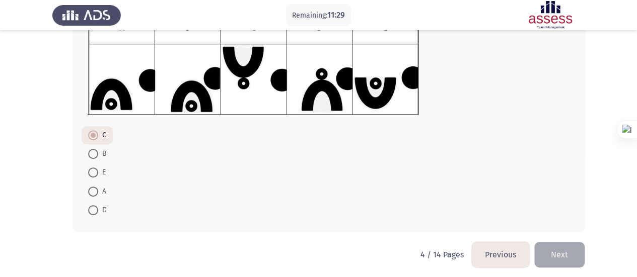
scroll to position [175, 0]
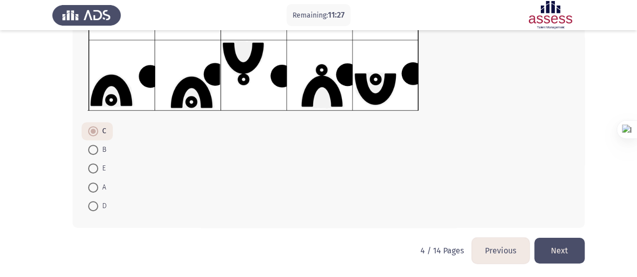
click at [541, 247] on button "Next" at bounding box center [559, 251] width 50 height 26
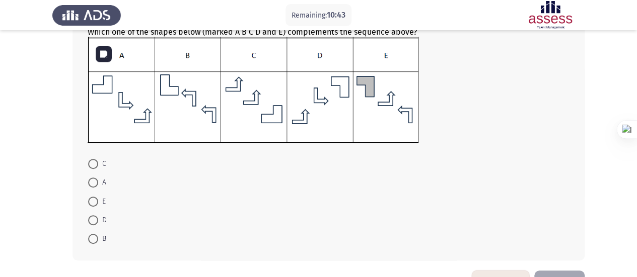
scroll to position [144, 0]
click at [94, 221] on span at bounding box center [93, 220] width 10 height 10
click at [94, 221] on input "D" at bounding box center [93, 220] width 10 height 10
radio input "true"
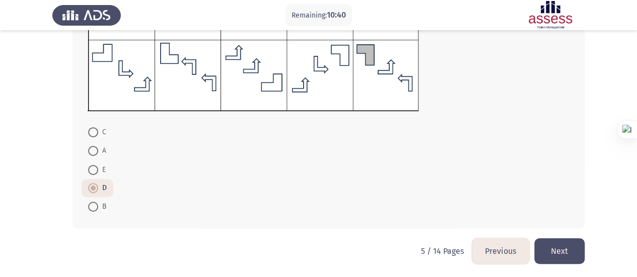
click at [564, 240] on button "Next" at bounding box center [559, 252] width 50 height 26
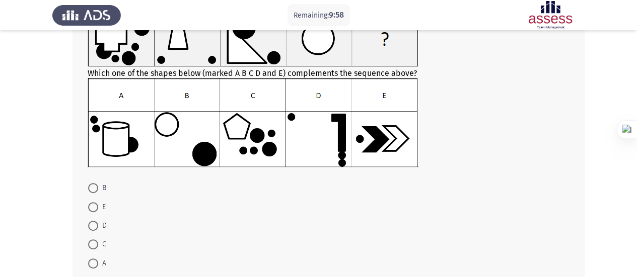
scroll to position [93, 0]
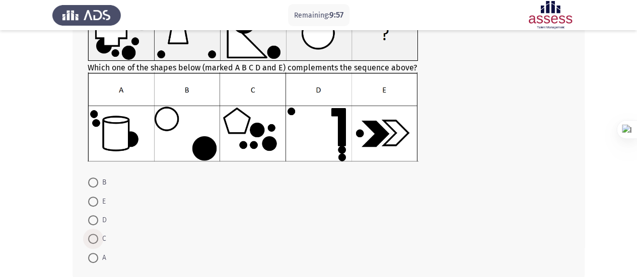
click at [91, 234] on span at bounding box center [93, 239] width 10 height 10
click at [91, 234] on input "C" at bounding box center [93, 239] width 10 height 10
radio input "true"
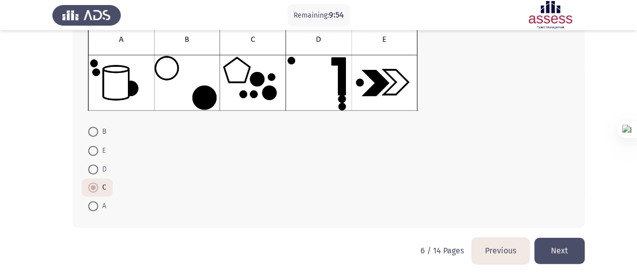
click at [565, 251] on button "Next" at bounding box center [559, 251] width 50 height 26
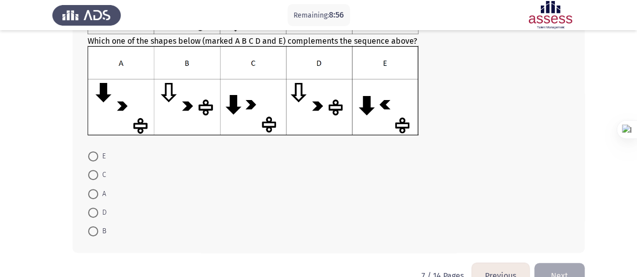
scroll to position [122, 0]
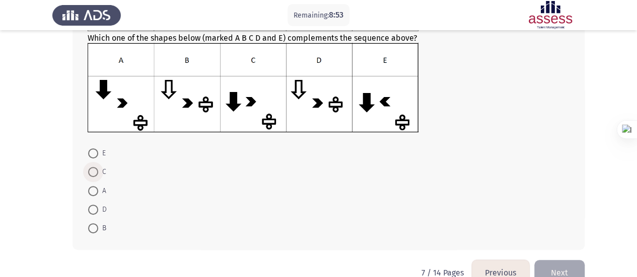
click at [98, 177] on span "C" at bounding box center [102, 172] width 8 height 12
click at [98, 177] on input "C" at bounding box center [93, 172] width 10 height 10
radio input "true"
click at [563, 266] on button "Next" at bounding box center [559, 273] width 50 height 26
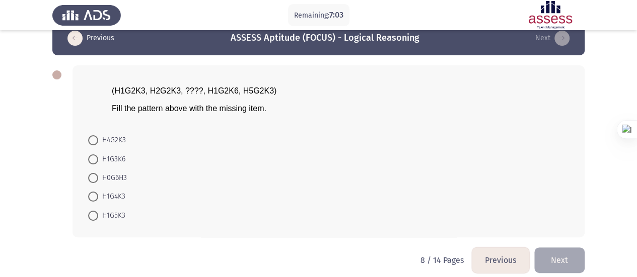
scroll to position [28, 0]
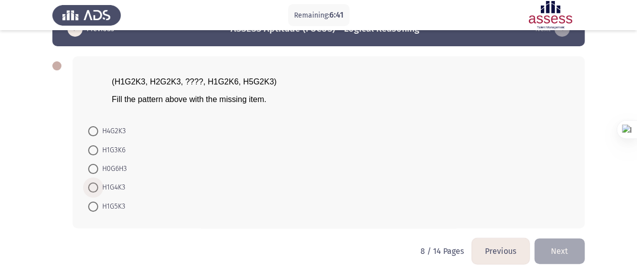
click at [119, 189] on span "H1G4K3" at bounding box center [111, 188] width 27 height 12
click at [98, 189] on input "H1G4K3" at bounding box center [93, 188] width 10 height 10
radio input "true"
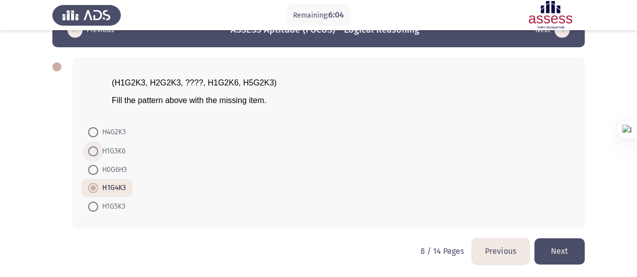
click at [122, 152] on span "H1G3K6" at bounding box center [111, 152] width 27 height 12
click at [98, 152] on input "H1G3K6" at bounding box center [93, 152] width 10 height 10
radio input "true"
click at [558, 254] on button "Next" at bounding box center [559, 252] width 50 height 26
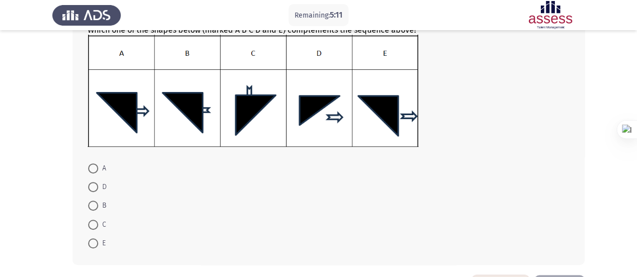
scroll to position [191, 0]
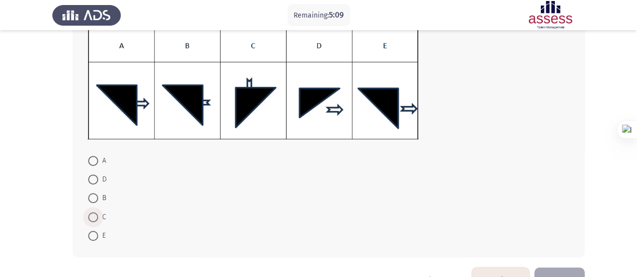
click at [92, 216] on span at bounding box center [93, 217] width 10 height 10
click at [92, 216] on input "C" at bounding box center [93, 217] width 10 height 10
radio input "true"
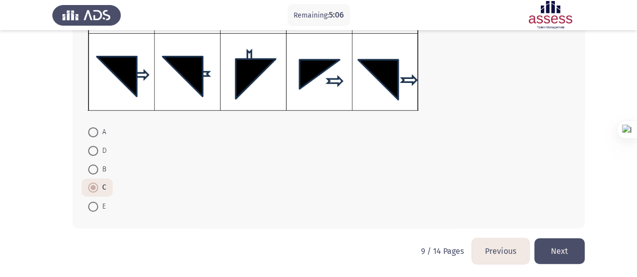
click at [563, 253] on button "Next" at bounding box center [559, 252] width 50 height 26
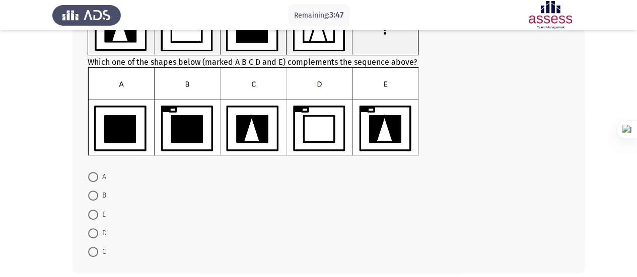
scroll to position [104, 0]
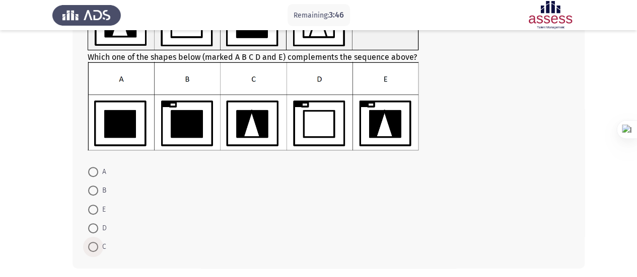
click at [91, 242] on span at bounding box center [93, 247] width 10 height 10
click at [91, 242] on input "C" at bounding box center [93, 247] width 10 height 10
radio input "true"
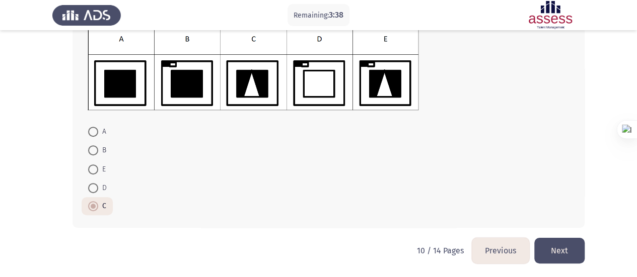
click at [563, 254] on button "Next" at bounding box center [559, 251] width 50 height 26
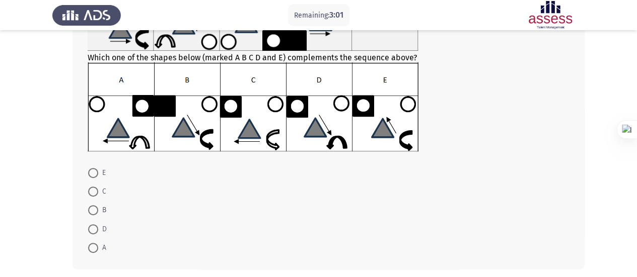
scroll to position [104, 0]
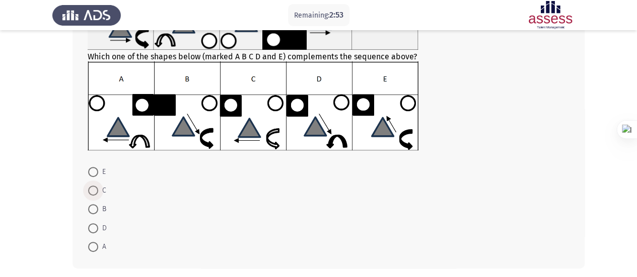
click at [95, 188] on span at bounding box center [93, 191] width 10 height 10
click at [95, 188] on input "C" at bounding box center [93, 191] width 10 height 10
radio input "true"
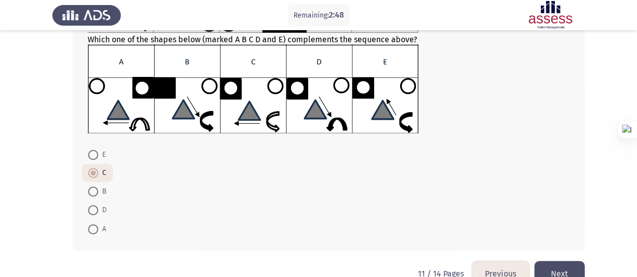
scroll to position [144, 0]
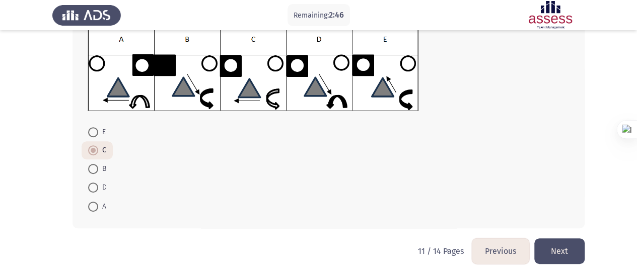
click at [565, 258] on button "Next" at bounding box center [559, 252] width 50 height 26
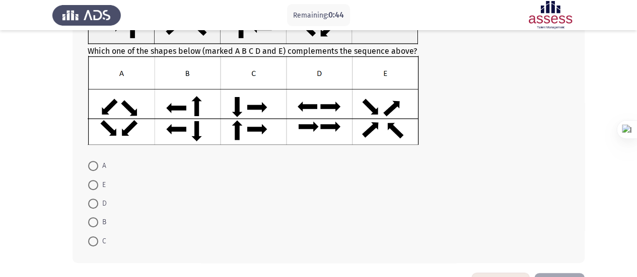
scroll to position [110, 0]
click at [93, 240] on span at bounding box center [93, 241] width 10 height 10
click at [93, 240] on input "C" at bounding box center [93, 241] width 10 height 10
radio input "true"
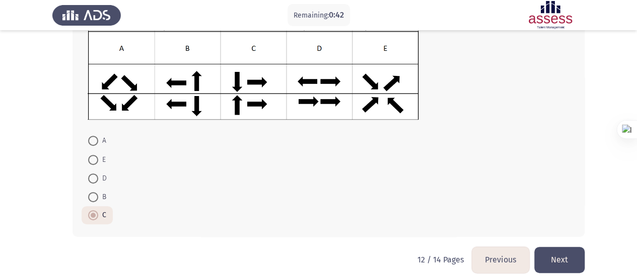
scroll to position [140, 0]
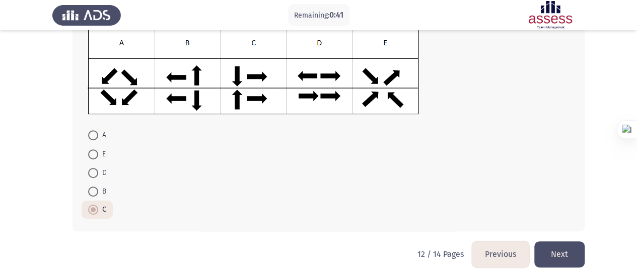
click at [564, 257] on button "Next" at bounding box center [559, 255] width 50 height 26
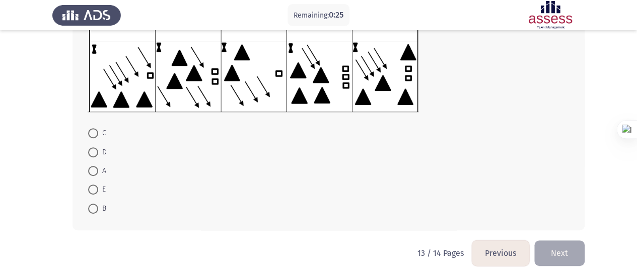
scroll to position [176, 0]
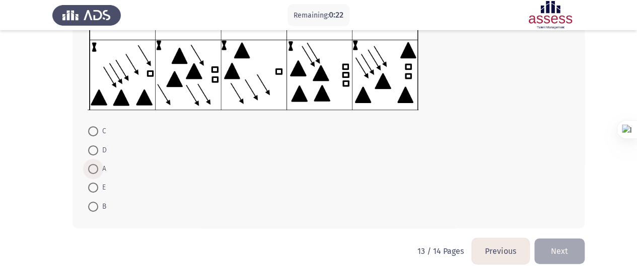
click at [93, 165] on span at bounding box center [93, 169] width 10 height 10
click at [93, 165] on input "A" at bounding box center [93, 169] width 10 height 10
radio input "true"
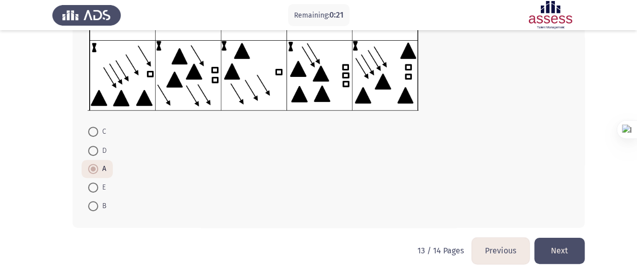
click at [555, 252] on button "Next" at bounding box center [559, 251] width 50 height 26
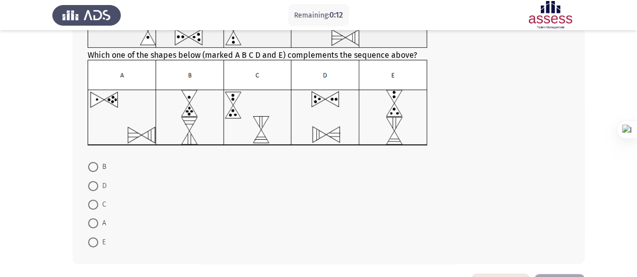
scroll to position [107, 0]
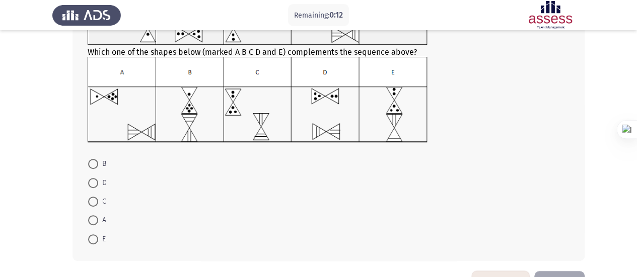
click at [88, 236] on mat-radio-button "E" at bounding box center [97, 239] width 31 height 19
click at [97, 238] on span at bounding box center [93, 240] width 10 height 10
click at [97, 238] on input "E" at bounding box center [93, 240] width 10 height 10
radio input "true"
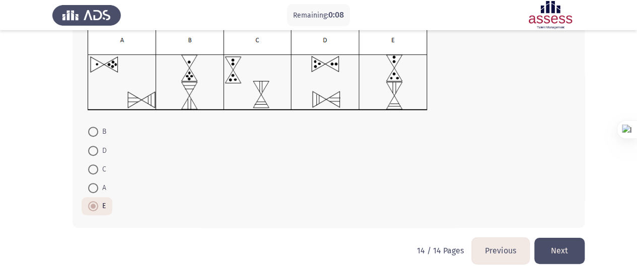
click at [573, 262] on button "Next" at bounding box center [559, 251] width 50 height 26
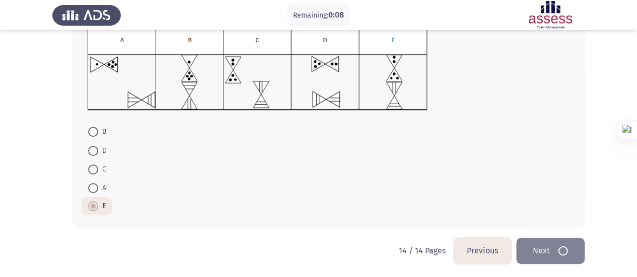
scroll to position [0, 0]
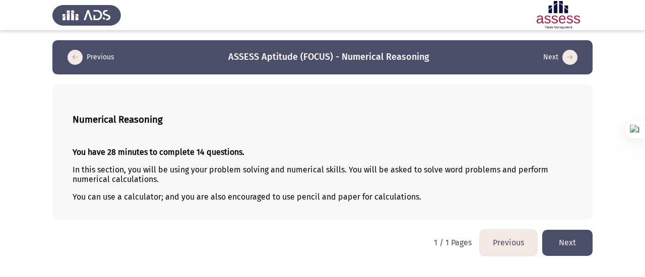
click at [575, 250] on button "Next" at bounding box center [567, 243] width 50 height 26
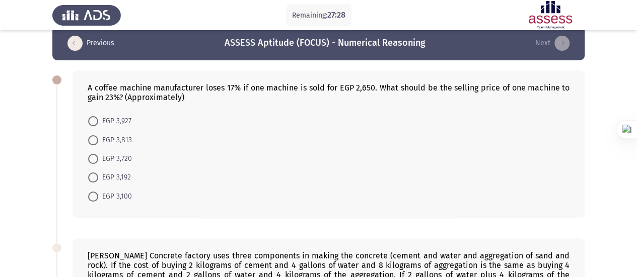
scroll to position [15, 0]
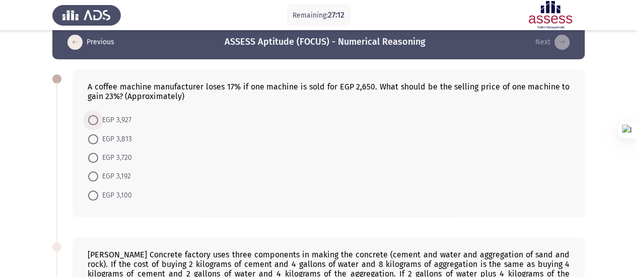
click at [110, 120] on span "EGP 3,927" at bounding box center [114, 120] width 33 height 12
click at [98, 120] on input "EGP 3,927" at bounding box center [93, 120] width 10 height 10
radio input "true"
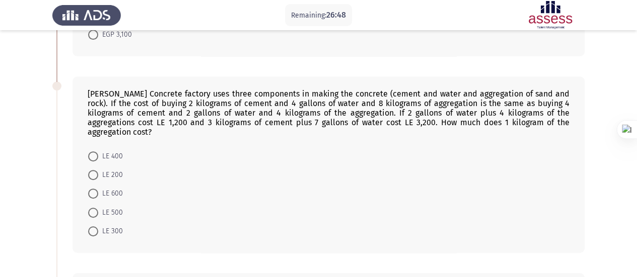
scroll to position [171, 0]
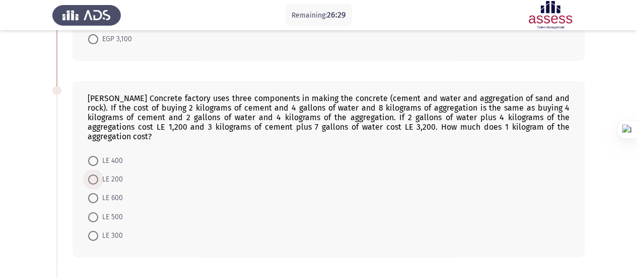
click at [115, 174] on span "LE 200" at bounding box center [110, 180] width 25 height 12
click at [98, 175] on input "LE 200" at bounding box center [93, 180] width 10 height 10
radio input "true"
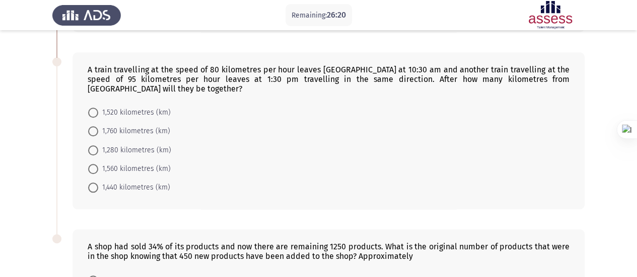
scroll to position [394, 0]
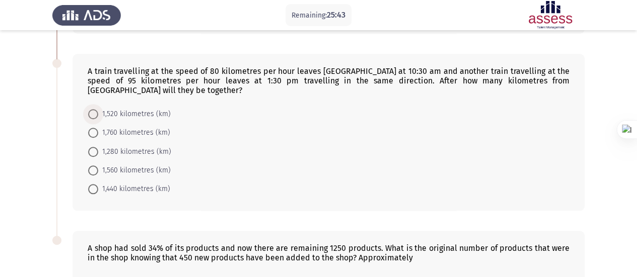
click at [149, 108] on span "1,520 kilometres (km)" at bounding box center [134, 114] width 73 height 12
click at [98, 109] on input "1,520 kilometres (km)" at bounding box center [93, 114] width 10 height 10
radio input "true"
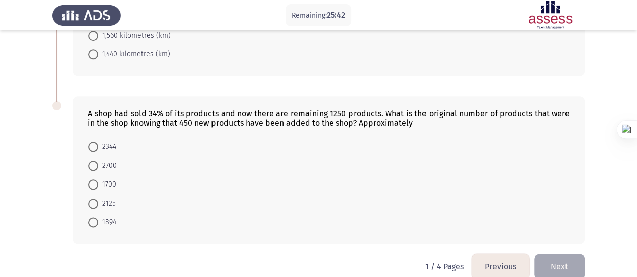
scroll to position [531, 0]
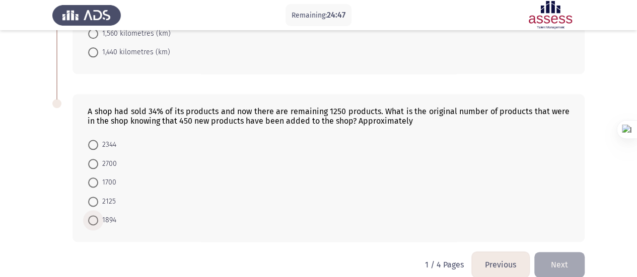
click at [94, 216] on span at bounding box center [93, 221] width 10 height 10
click at [94, 216] on input "1894" at bounding box center [93, 221] width 10 height 10
radio input "true"
click at [564, 252] on button "Next" at bounding box center [559, 265] width 50 height 26
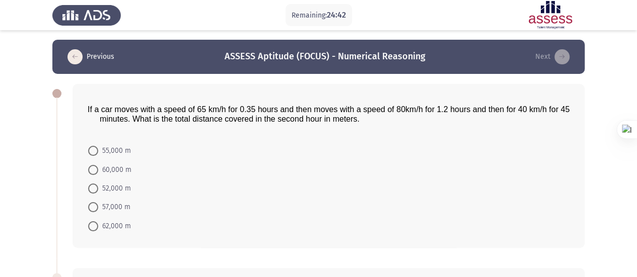
scroll to position [0, 0]
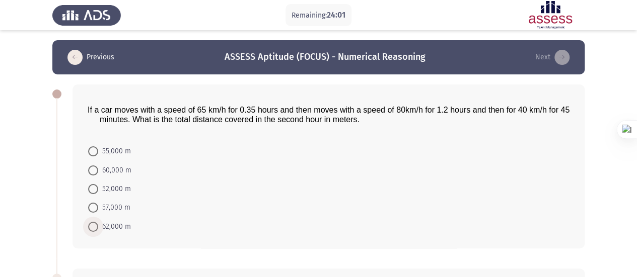
click at [109, 226] on span "62,000 m" at bounding box center [114, 227] width 33 height 12
click at [98, 226] on input "62,000 m" at bounding box center [93, 227] width 10 height 10
radio input "true"
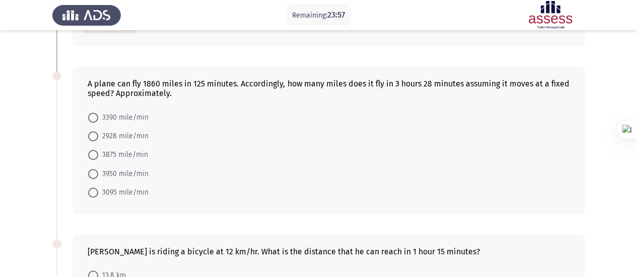
scroll to position [202, 0]
click at [100, 191] on span "3095 mile/min" at bounding box center [123, 192] width 50 height 12
click at [98, 191] on input "3095 mile/min" at bounding box center [93, 192] width 10 height 10
radio input "true"
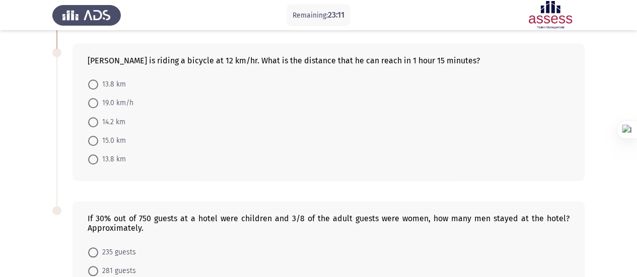
scroll to position [393, 0]
click at [100, 136] on span "15.0 km" at bounding box center [112, 140] width 28 height 12
click at [98, 136] on input "15.0 km" at bounding box center [93, 140] width 10 height 10
radio input "true"
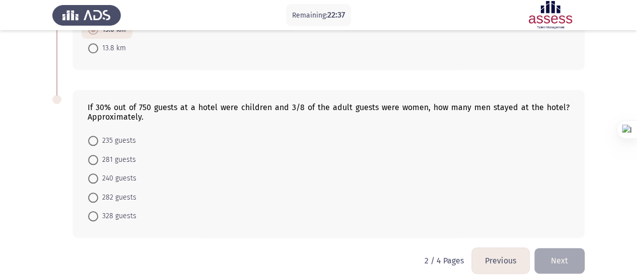
scroll to position [510, 0]
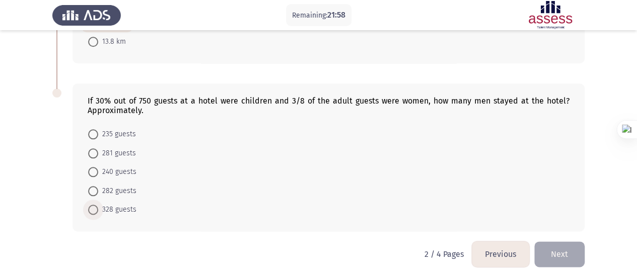
click at [111, 207] on span "328 guests" at bounding box center [117, 210] width 38 height 12
click at [98, 207] on input "328 guests" at bounding box center [93, 210] width 10 height 10
radio input "true"
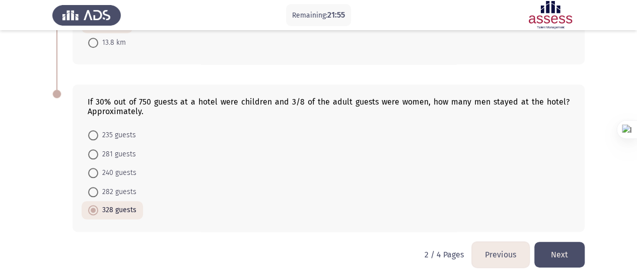
click at [551, 254] on button "Next" at bounding box center [559, 255] width 50 height 26
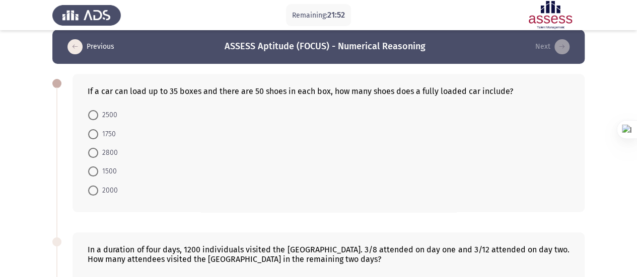
scroll to position [0, 0]
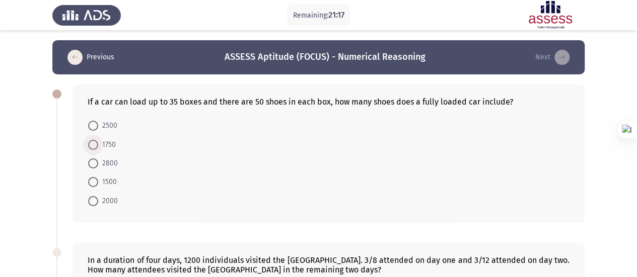
click at [114, 145] on span "1750" at bounding box center [107, 145] width 18 height 12
click at [98, 145] on input "1750" at bounding box center [93, 145] width 10 height 10
radio input "true"
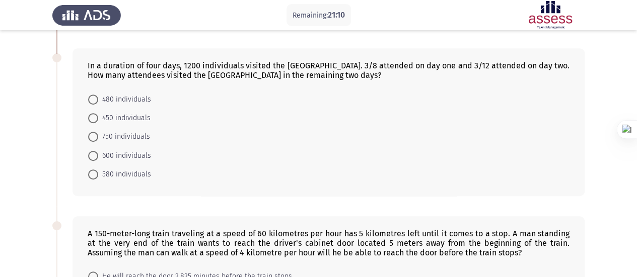
scroll to position [195, 0]
click at [138, 118] on span "450 individuals" at bounding box center [124, 117] width 52 height 12
click at [98, 118] on input "450 individuals" at bounding box center [93, 117] width 10 height 10
radio input "true"
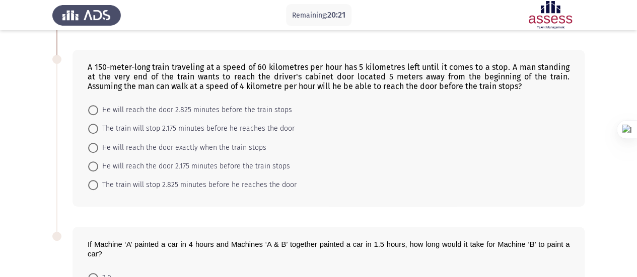
scroll to position [360, 0]
click at [249, 105] on span "He will reach the door 2.825 minutes before the train stops" at bounding box center [195, 111] width 194 height 12
click at [98, 106] on input "He will reach the door 2.825 minutes before the train stops" at bounding box center [93, 111] width 10 height 10
radio input "true"
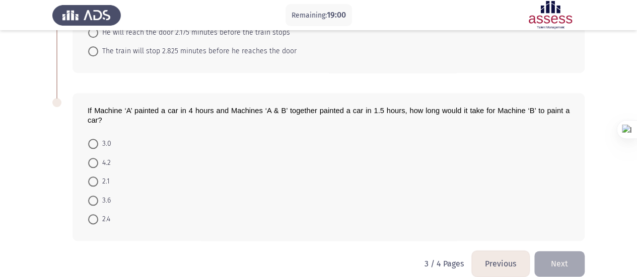
scroll to position [503, 0]
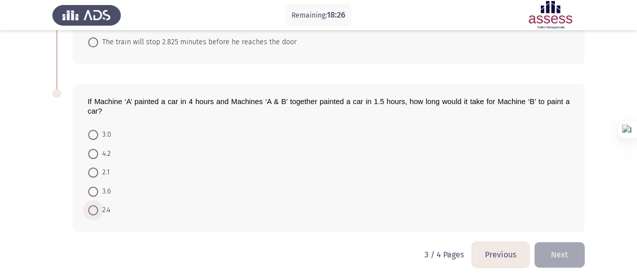
click at [93, 205] on span at bounding box center [93, 210] width 10 height 10
click at [93, 205] on input "2.4" at bounding box center [93, 210] width 10 height 10
radio input "true"
click at [559, 242] on button "Next" at bounding box center [559, 255] width 50 height 26
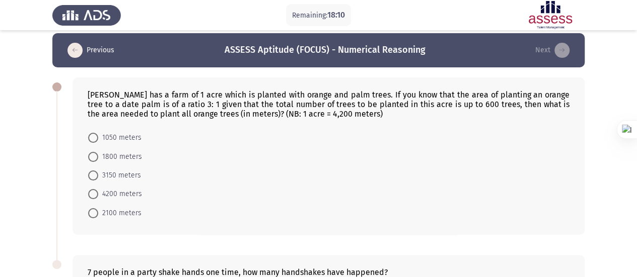
scroll to position [0, 0]
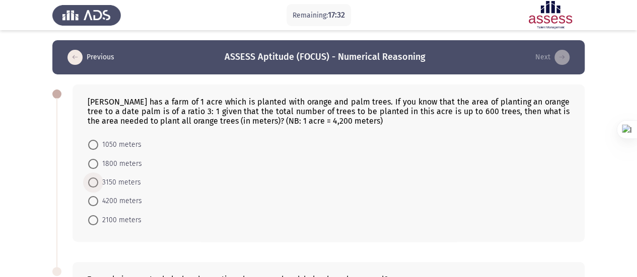
click at [121, 181] on span "3150 meters" at bounding box center [119, 183] width 43 height 12
click at [98, 181] on input "3150 meters" at bounding box center [93, 183] width 10 height 10
radio input "true"
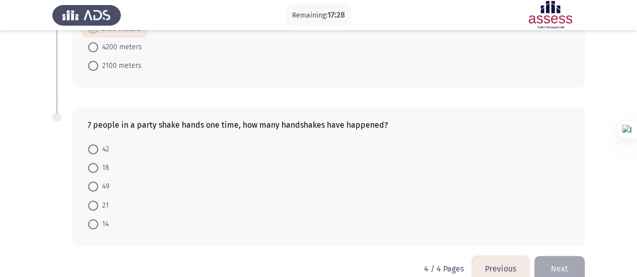
scroll to position [170, 0]
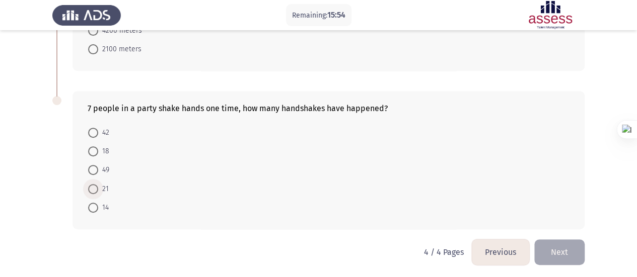
click at [101, 183] on span "21" at bounding box center [103, 189] width 11 height 12
click at [98, 184] on input "21" at bounding box center [93, 189] width 10 height 10
radio input "true"
click at [552, 256] on button "Next" at bounding box center [559, 253] width 50 height 26
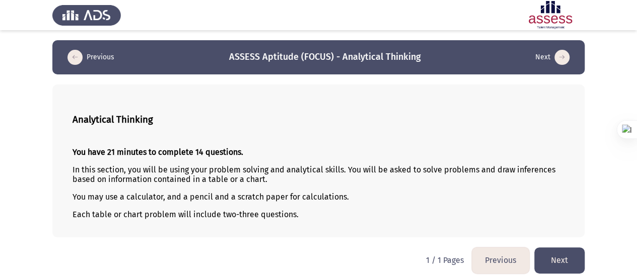
scroll to position [5, 0]
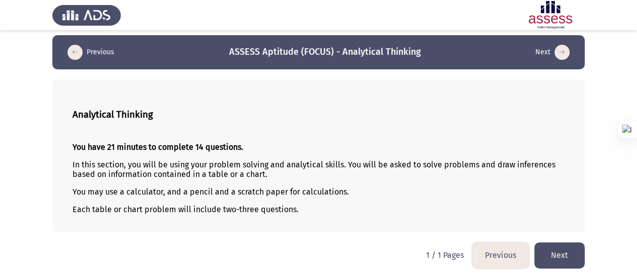
click at [561, 253] on button "Next" at bounding box center [559, 256] width 50 height 26
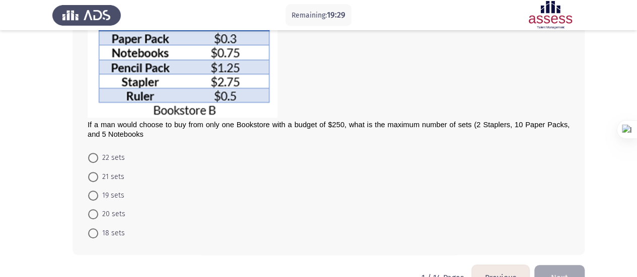
scroll to position [202, 0]
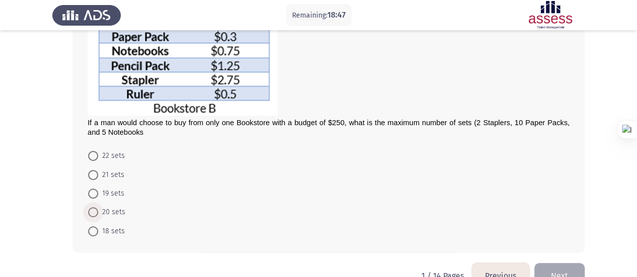
click at [118, 215] on span "20 sets" at bounding box center [111, 212] width 27 height 12
click at [98, 215] on input "20 sets" at bounding box center [93, 212] width 10 height 10
radio input "true"
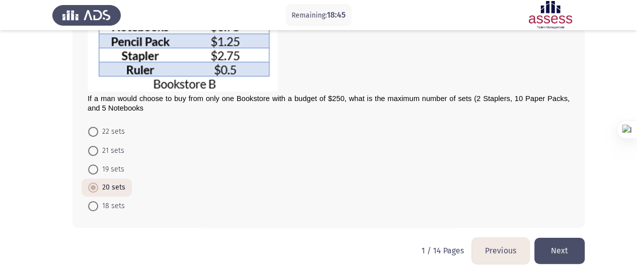
click at [567, 258] on button "Next" at bounding box center [559, 251] width 50 height 26
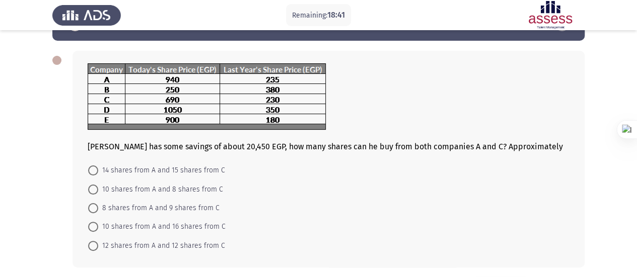
scroll to position [33, 0]
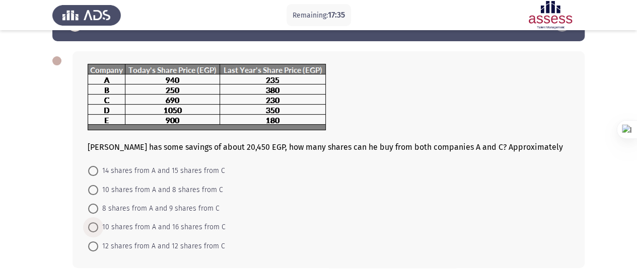
click at [195, 228] on span "10 shares from A and 16 shares from C" at bounding box center [161, 228] width 127 height 12
click at [98, 228] on input "10 shares from A and 16 shares from C" at bounding box center [93, 228] width 10 height 10
radio input "true"
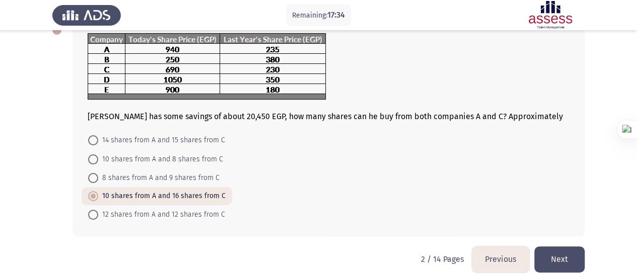
scroll to position [73, 0]
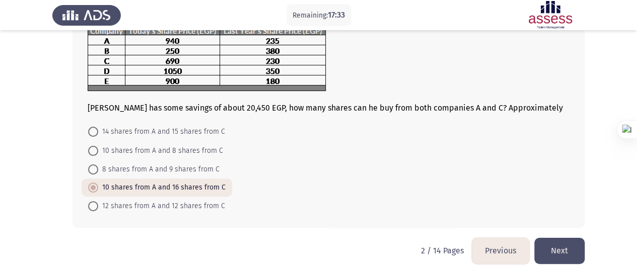
click at [545, 242] on button "Next" at bounding box center [559, 251] width 50 height 26
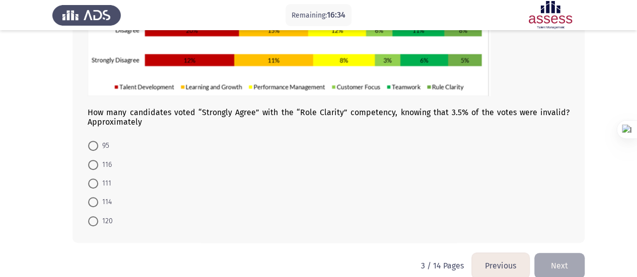
scroll to position [197, 0]
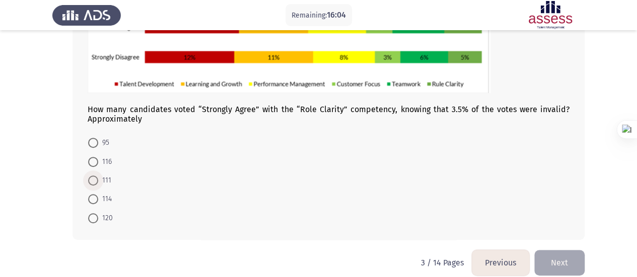
click at [97, 181] on span at bounding box center [93, 181] width 10 height 10
click at [97, 181] on input "111" at bounding box center [93, 181] width 10 height 10
radio input "true"
click at [548, 259] on button "Next" at bounding box center [559, 262] width 50 height 26
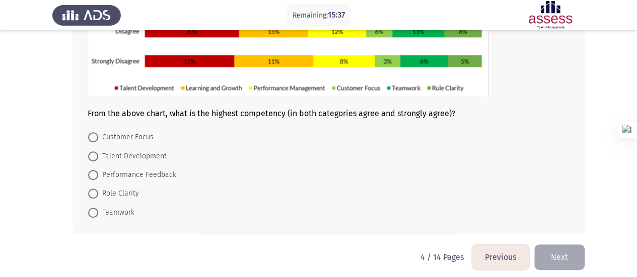
scroll to position [199, 0]
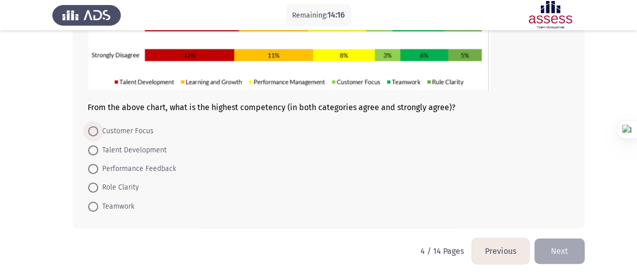
click at [136, 131] on span "Customer Focus" at bounding box center [125, 131] width 55 height 12
click at [98, 131] on input "Customer Focus" at bounding box center [93, 131] width 10 height 10
radio input "true"
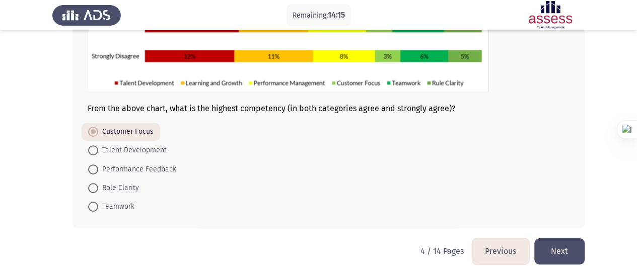
click at [577, 248] on button "Next" at bounding box center [559, 252] width 50 height 26
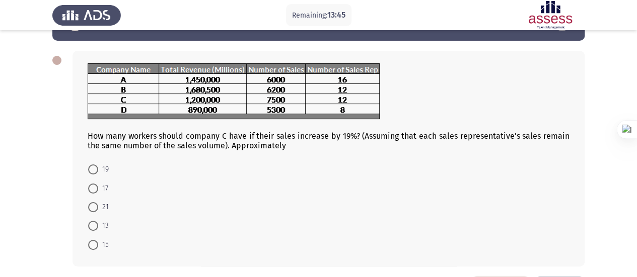
scroll to position [72, 0]
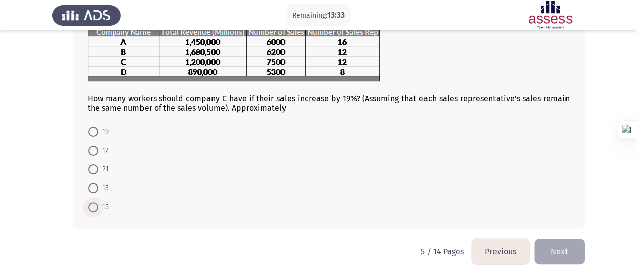
click at [93, 207] on span at bounding box center [93, 207] width 10 height 10
click at [93, 207] on input "15" at bounding box center [93, 207] width 10 height 10
radio input "true"
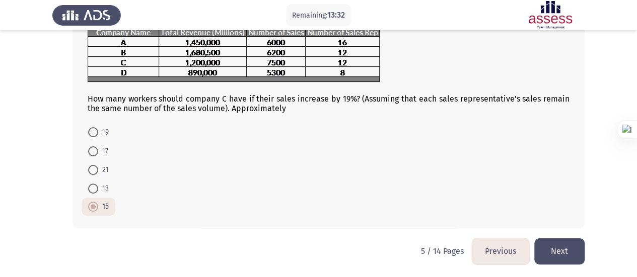
click at [546, 240] on button "Next" at bounding box center [559, 252] width 50 height 26
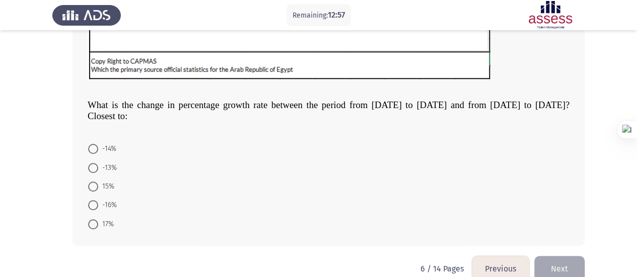
scroll to position [352, 0]
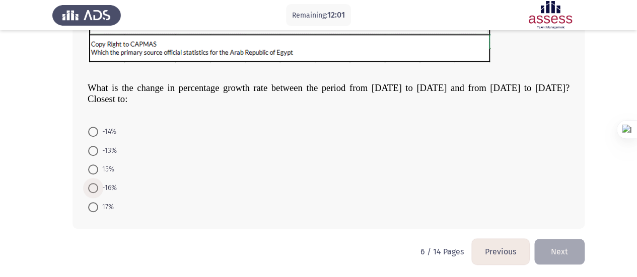
click at [95, 186] on span at bounding box center [93, 188] width 10 height 10
click at [95, 186] on input "-16%" at bounding box center [93, 188] width 10 height 10
radio input "true"
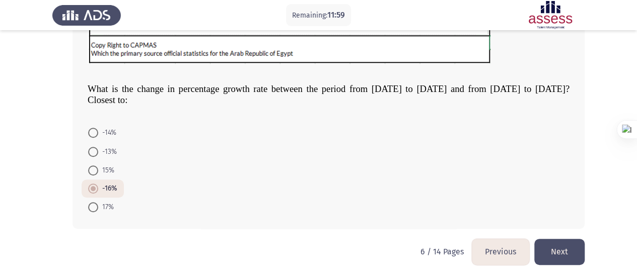
click at [545, 252] on button "Next" at bounding box center [559, 252] width 50 height 26
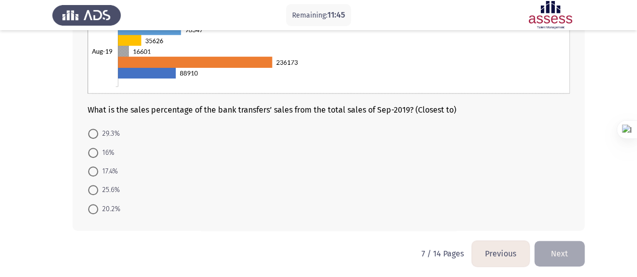
scroll to position [251, 0]
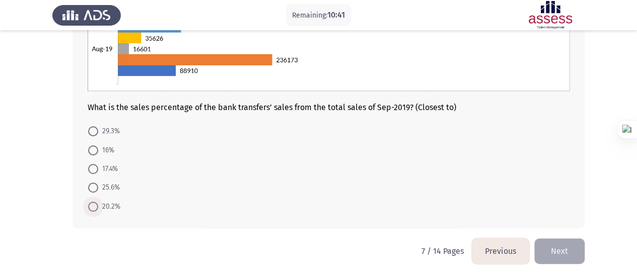
click at [119, 208] on span "20.2%" at bounding box center [109, 207] width 22 height 12
click at [98, 208] on input "20.2%" at bounding box center [93, 207] width 10 height 10
radio input "true"
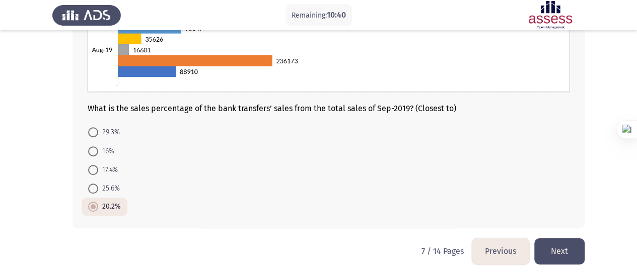
click at [565, 242] on button "Next" at bounding box center [559, 252] width 50 height 26
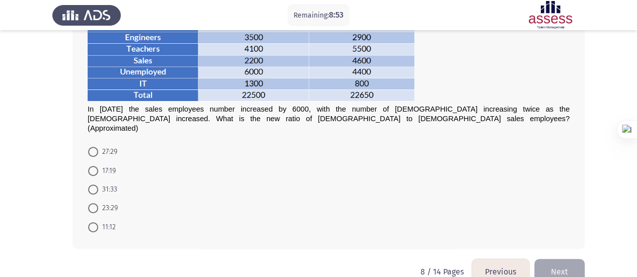
scroll to position [105, 0]
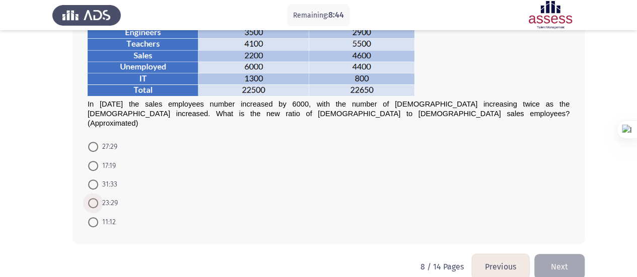
click at [100, 197] on span "23:29" at bounding box center [108, 203] width 20 height 12
click at [98, 198] on input "23:29" at bounding box center [93, 203] width 10 height 10
radio input "true"
click at [556, 260] on button "Next" at bounding box center [559, 266] width 50 height 26
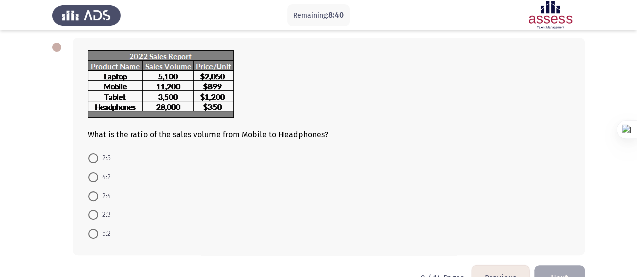
scroll to position [46, 0]
click at [102, 159] on span "2:5" at bounding box center [104, 159] width 13 height 12
click at [98, 159] on input "2:5" at bounding box center [93, 159] width 10 height 10
radio input "true"
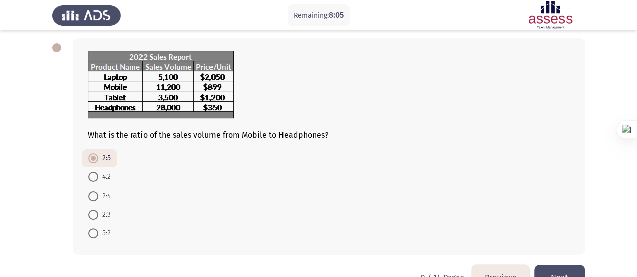
click at [575, 266] on button "Next" at bounding box center [559, 278] width 50 height 26
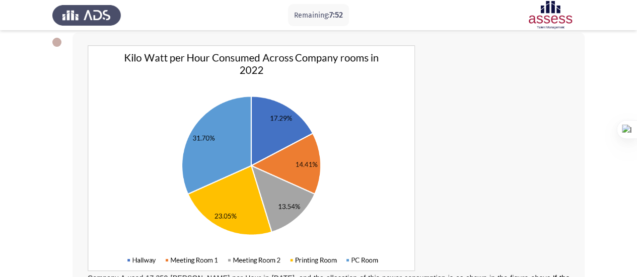
scroll to position [241, 0]
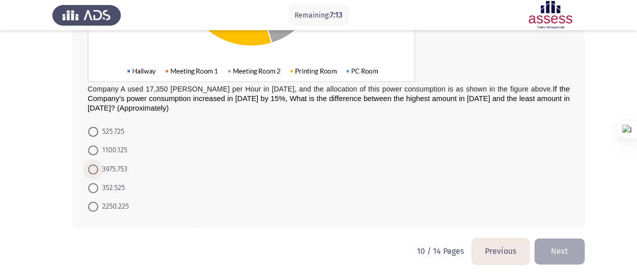
click at [114, 167] on span "3975.753" at bounding box center [112, 170] width 29 height 12
click at [98, 167] on input "3975.753" at bounding box center [93, 170] width 10 height 10
radio input "true"
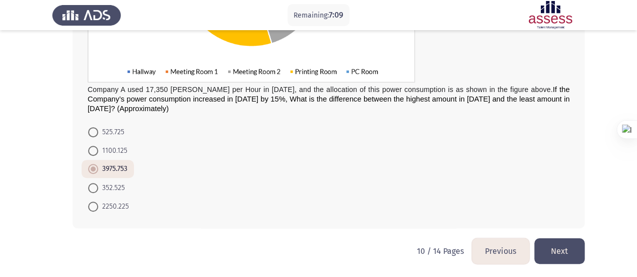
click at [558, 246] on button "Next" at bounding box center [559, 252] width 50 height 26
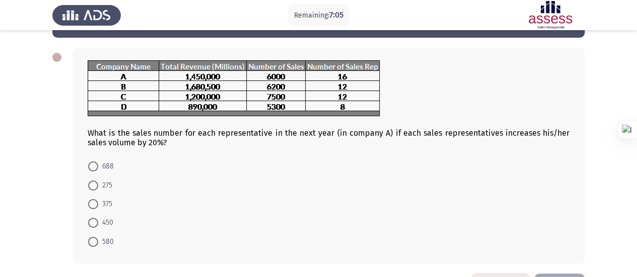
scroll to position [37, 0]
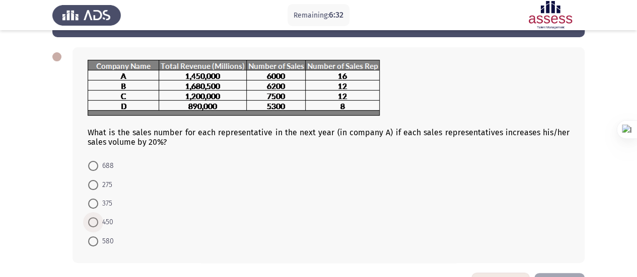
click at [100, 220] on span "450" at bounding box center [105, 223] width 15 height 12
click at [98, 220] on input "450" at bounding box center [93, 223] width 10 height 10
radio input "true"
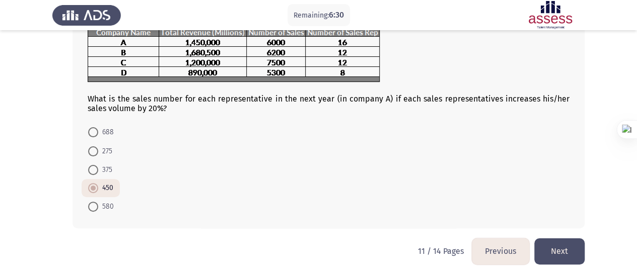
click at [566, 247] on button "Next" at bounding box center [559, 252] width 50 height 26
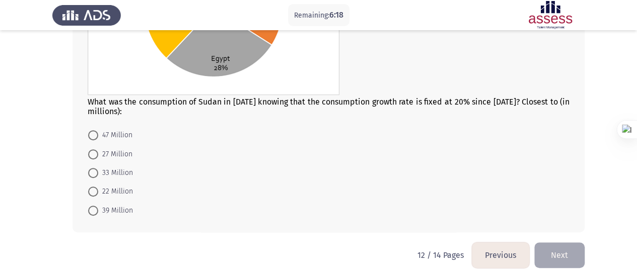
scroll to position [195, 0]
click at [124, 130] on span "47 Million" at bounding box center [115, 135] width 34 height 12
click at [98, 130] on input "47 Million" at bounding box center [93, 135] width 10 height 10
radio input "true"
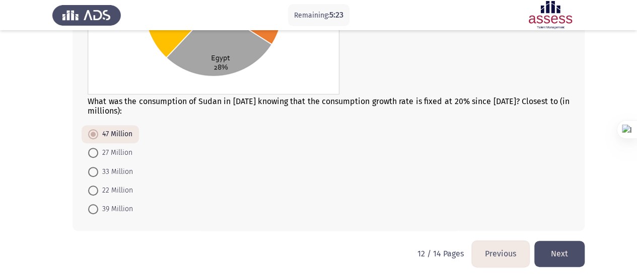
click at [547, 260] on button "Next" at bounding box center [559, 254] width 50 height 26
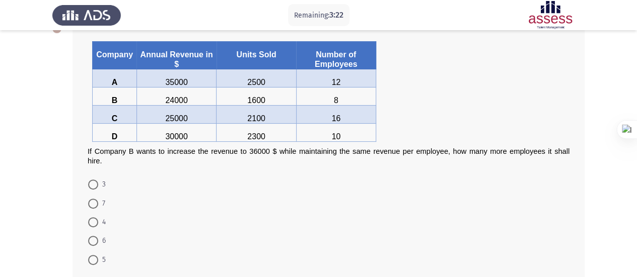
scroll to position [110, 0]
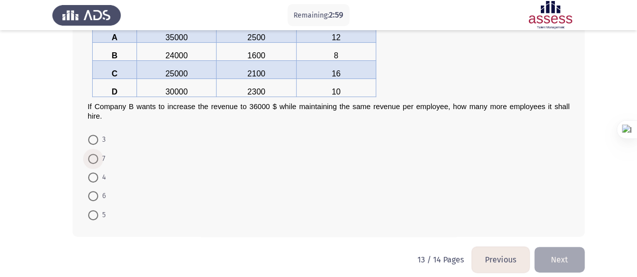
click at [90, 157] on span at bounding box center [93, 159] width 10 height 10
click at [90, 157] on input "7" at bounding box center [93, 159] width 10 height 10
radio input "true"
click at [104, 177] on span "4" at bounding box center [102, 177] width 8 height 12
click at [98, 177] on input "4" at bounding box center [93, 177] width 10 height 10
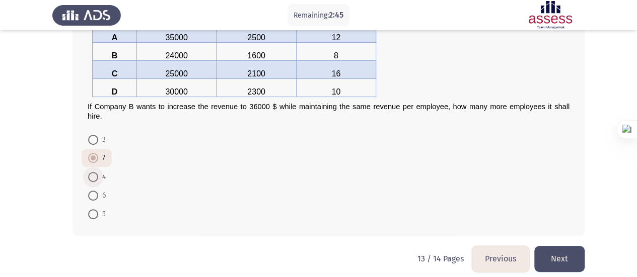
radio input "true"
click at [563, 262] on button "Next" at bounding box center [559, 259] width 50 height 26
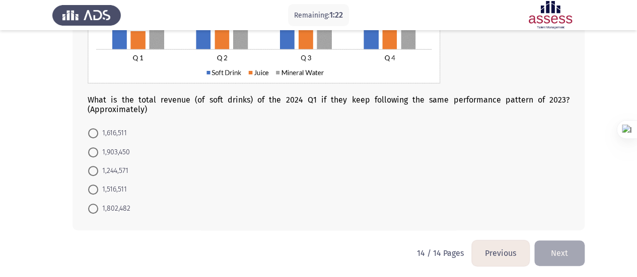
scroll to position [174, 0]
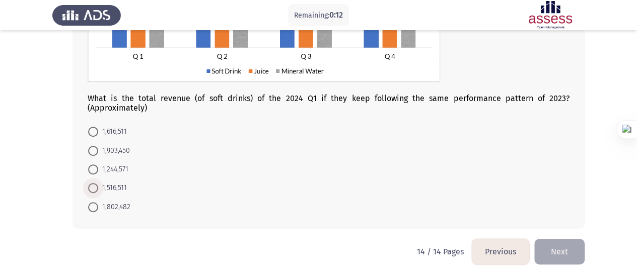
click at [115, 191] on span "1,516,511" at bounding box center [112, 188] width 29 height 12
click at [98, 191] on input "1,516,511" at bounding box center [93, 188] width 10 height 10
radio input "true"
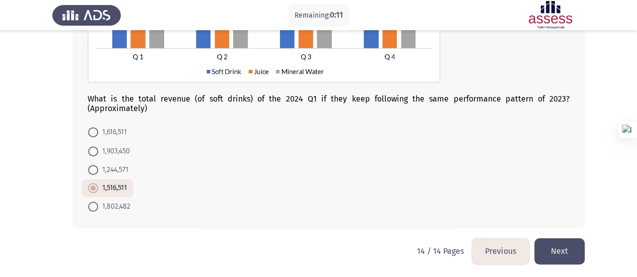
click at [565, 244] on button "Next" at bounding box center [559, 252] width 50 height 26
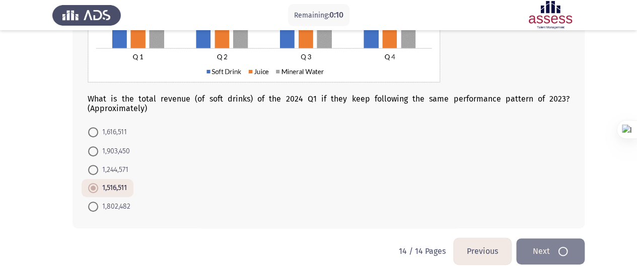
scroll to position [0, 0]
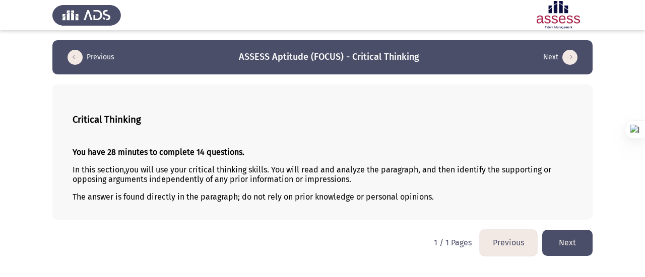
click at [572, 240] on button "Next" at bounding box center [567, 243] width 50 height 26
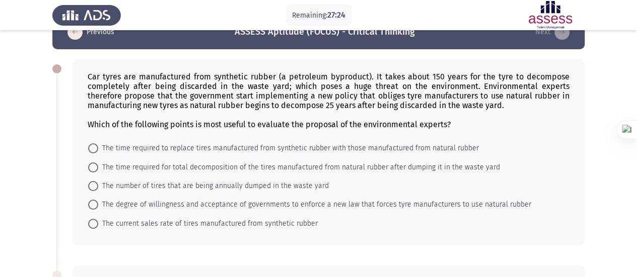
scroll to position [25, 0]
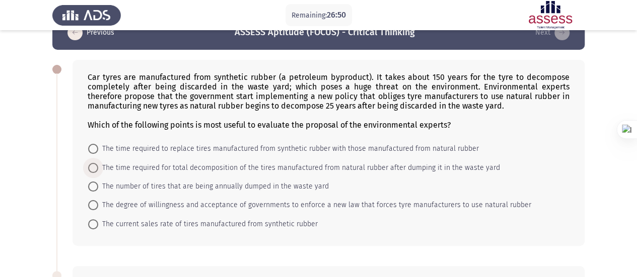
click at [241, 168] on span "The time required for total decomposition of the tires manufactured from natura…" at bounding box center [299, 168] width 402 height 12
click at [98, 168] on input "The time required for total decomposition of the tires manufactured from natura…" at bounding box center [93, 168] width 10 height 10
radio input "true"
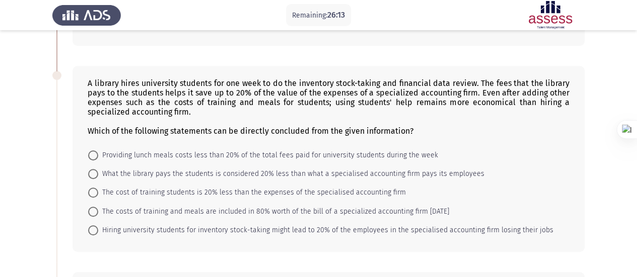
scroll to position [224, 0]
click at [237, 172] on span "What the library pays the students is considered 20% less than what a specialis…" at bounding box center [291, 175] width 386 height 12
click at [98, 172] on input "What the library pays the students is considered 20% less than what a specialis…" at bounding box center [93, 175] width 10 height 10
radio input "true"
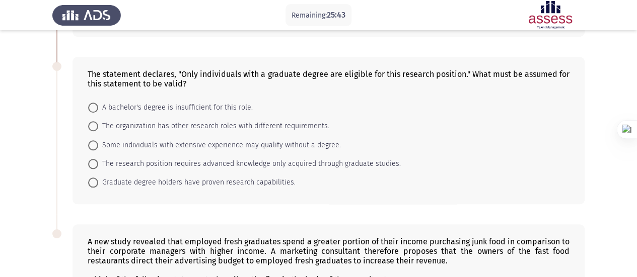
scroll to position [439, 0]
click at [277, 166] on mat-radio-button "The research position requires advanced knowledge only acquired through graduat…" at bounding box center [245, 164] width 326 height 19
click at [287, 159] on span "The research position requires advanced knowledge only acquired through graduat…" at bounding box center [249, 165] width 303 height 12
click at [98, 160] on input "The research position requires advanced knowledge only acquired through graduat…" at bounding box center [93, 165] width 10 height 10
radio input "true"
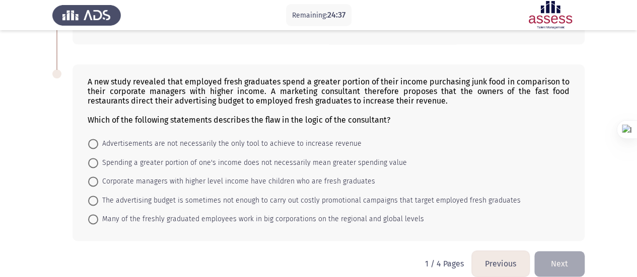
scroll to position [606, 0]
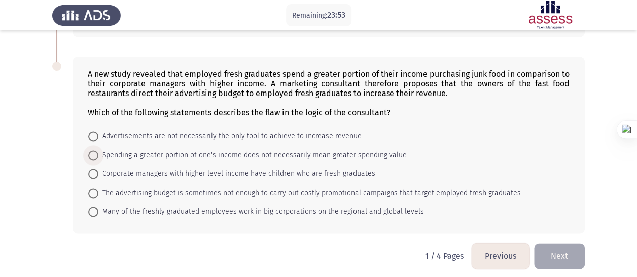
click at [236, 151] on span "Spending a greater portion of one's income does not necessarily mean greater sp…" at bounding box center [252, 156] width 309 height 12
click at [98, 151] on input "Spending a greater portion of one's income does not necessarily mean greater sp…" at bounding box center [93, 156] width 10 height 10
radio input "true"
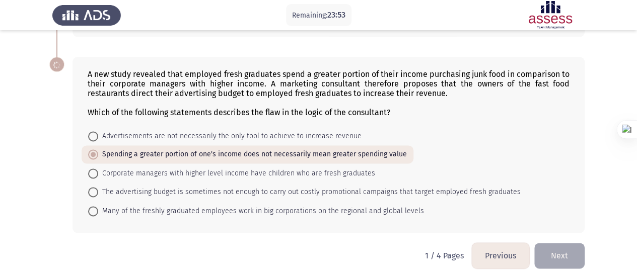
scroll to position [605, 0]
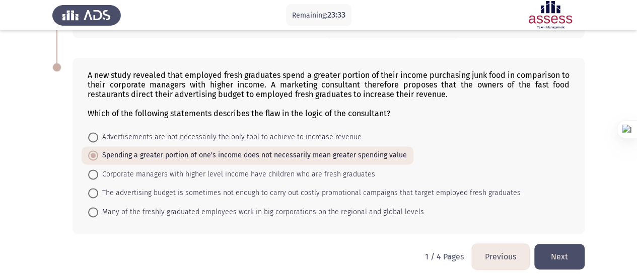
click at [566, 248] on button "Next" at bounding box center [559, 257] width 50 height 26
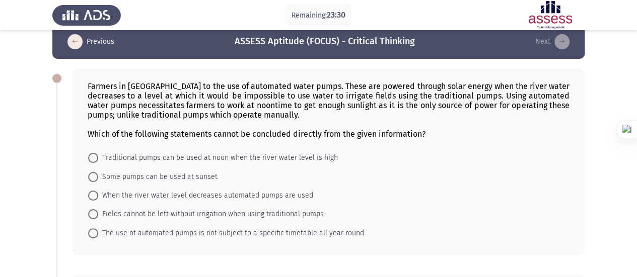
scroll to position [15, 0]
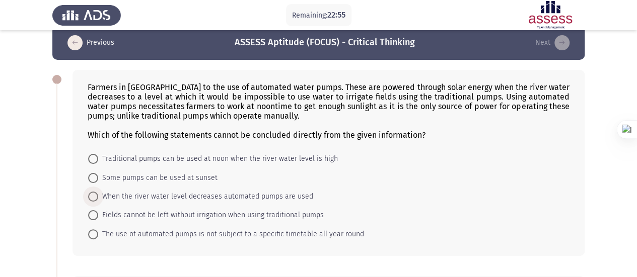
click at [168, 198] on span "When the river water level decreases automated pumps are used" at bounding box center [205, 197] width 215 height 12
click at [98, 198] on input "When the river water level decreases automated pumps are used" at bounding box center [93, 197] width 10 height 10
radio input "true"
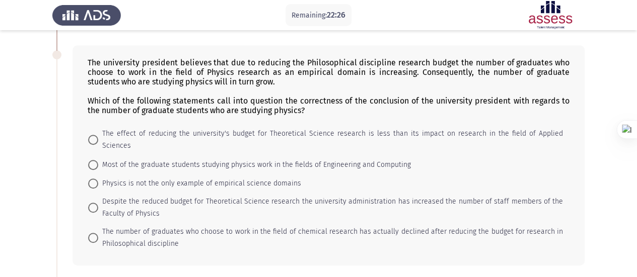
scroll to position [244, 0]
click at [201, 227] on span "The number of graduates who choose to work in the field of chemical research ha…" at bounding box center [330, 239] width 465 height 24
click at [98, 234] on input "The number of graduates who choose to work in the field of chemical research ha…" at bounding box center [93, 239] width 10 height 10
radio input "true"
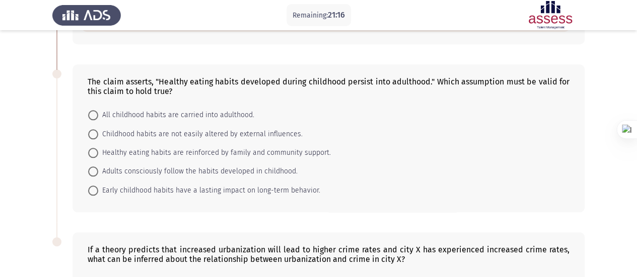
scroll to position [466, 0]
click at [194, 185] on span "Early childhood habits have a lasting impact on long-term behavior." at bounding box center [209, 191] width 222 height 12
click at [98, 186] on input "Early childhood habits have a lasting impact on long-term behavior." at bounding box center [93, 191] width 10 height 10
radio input "true"
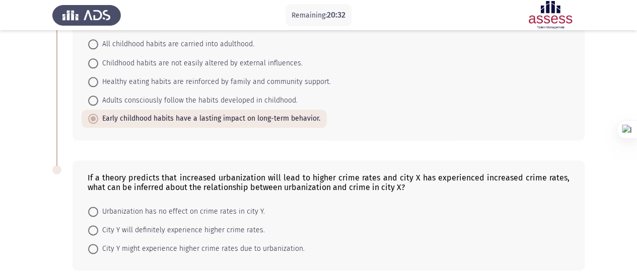
scroll to position [564, 0]
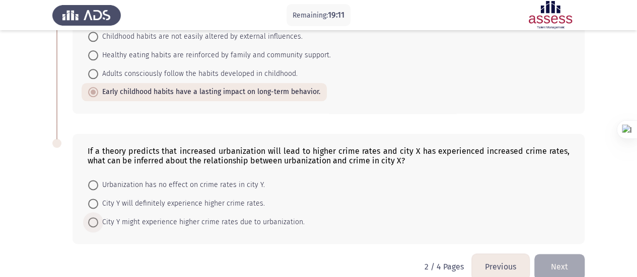
click at [194, 217] on span "City Y might experience higher crime rates due to urbanization." at bounding box center [201, 223] width 206 height 12
click at [98, 218] on input "City Y might experience higher crime rates due to urbanization." at bounding box center [93, 223] width 10 height 10
radio input "true"
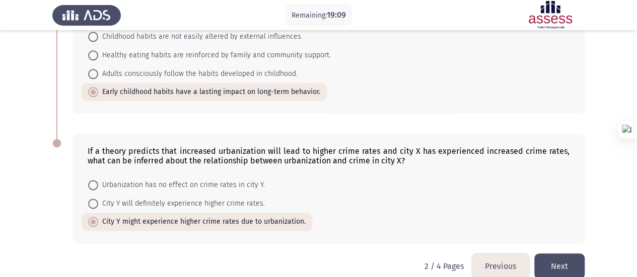
click at [562, 254] on button "Next" at bounding box center [559, 267] width 50 height 26
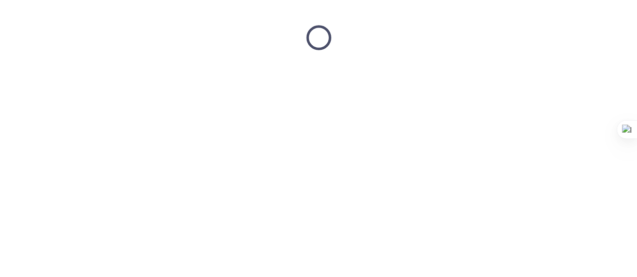
scroll to position [0, 0]
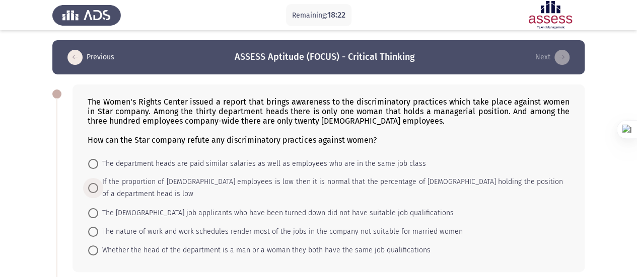
click at [142, 184] on span "If the proportion of female employees is low then it is normal that the percent…" at bounding box center [330, 188] width 465 height 24
click at [98, 184] on input "If the proportion of female employees is low then it is normal that the percent…" at bounding box center [93, 188] width 10 height 10
radio input "true"
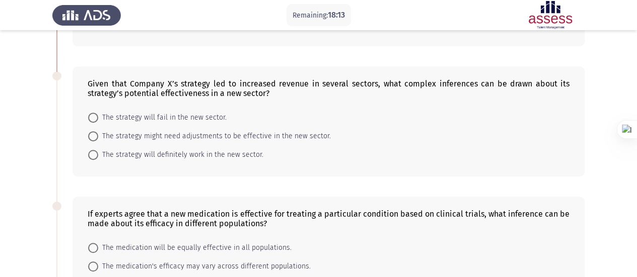
scroll to position [229, 0]
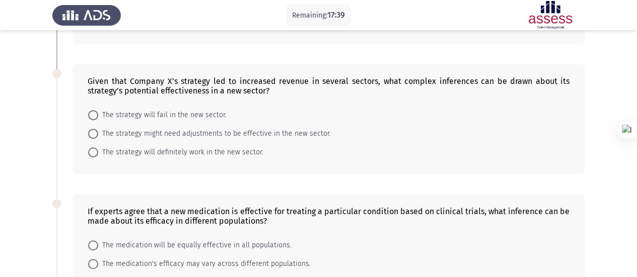
click at [209, 128] on span "The strategy might need adjustments to be effective in the new sector." at bounding box center [214, 134] width 233 height 12
click at [98, 129] on input "The strategy might need adjustments to be effective in the new sector." at bounding box center [93, 134] width 10 height 10
radio input "true"
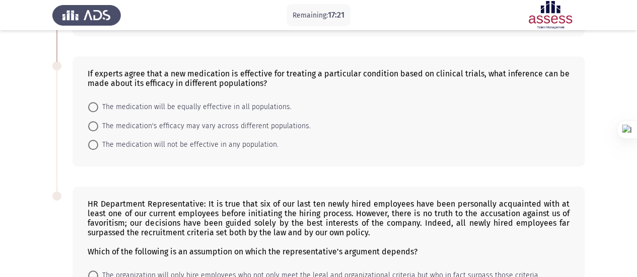
scroll to position [367, 0]
click at [206, 120] on span "The medication's efficacy may vary across different populations." at bounding box center [204, 126] width 212 height 12
click at [98, 121] on input "The medication's efficacy may vary across different populations." at bounding box center [93, 126] width 10 height 10
radio input "true"
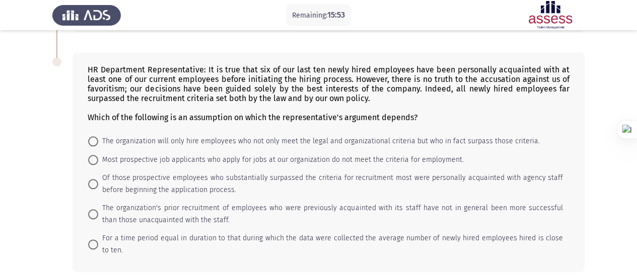
scroll to position [500, 0]
click at [124, 173] on span "Of those prospective employees who substantially surpassed the criteria for rec…" at bounding box center [330, 185] width 465 height 24
click at [98, 180] on input "Of those prospective employees who substantially surpassed the criteria for rec…" at bounding box center [93, 185] width 10 height 10
radio input "true"
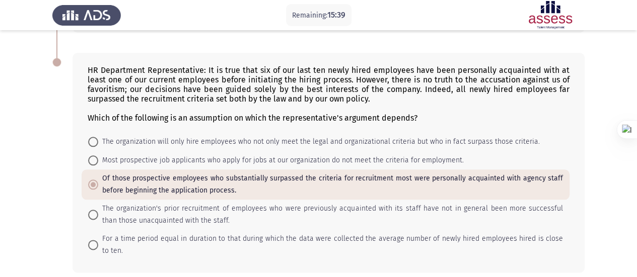
scroll to position [529, 0]
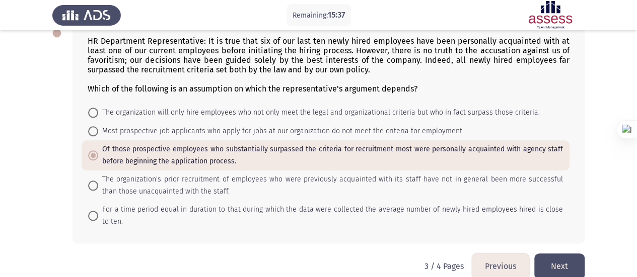
click at [565, 254] on button "Next" at bounding box center [559, 267] width 50 height 26
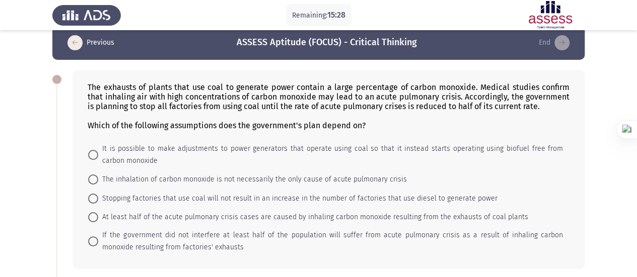
scroll to position [15, 0]
click at [162, 212] on span "At least half of the acute pulmonary crisis cases are caused by inhaling carbon…" at bounding box center [313, 217] width 430 height 12
click at [98, 212] on input "At least half of the acute pulmonary crisis cases are caused by inhaling carbon…" at bounding box center [93, 217] width 10 height 10
radio input "true"
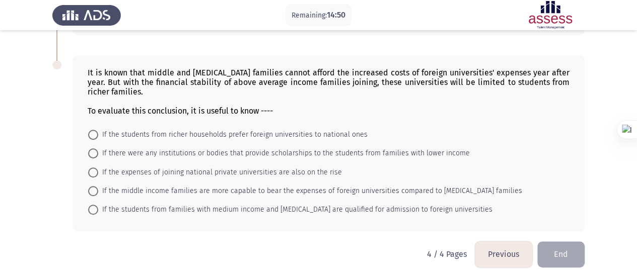
scroll to position [250, 0]
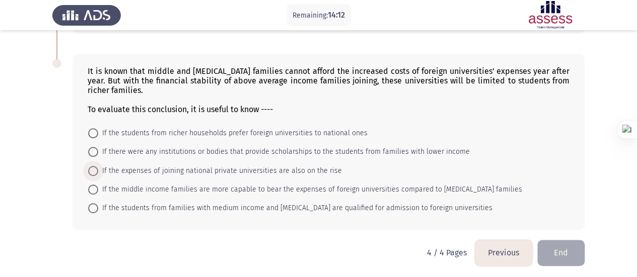
click at [171, 170] on span "If the expenses of joining national private universities are also on the rise" at bounding box center [220, 171] width 244 height 12
click at [98, 170] on input "If the expenses of joining national private universities are also on the rise" at bounding box center [93, 171] width 10 height 10
radio input "true"
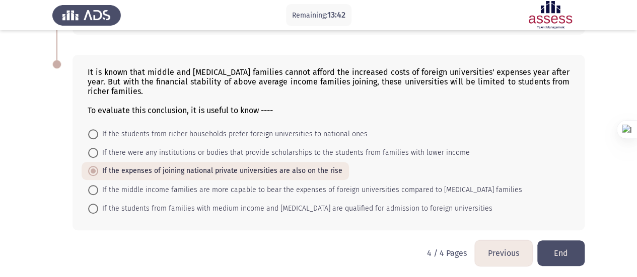
click at [563, 248] on button "End" at bounding box center [560, 254] width 47 height 26
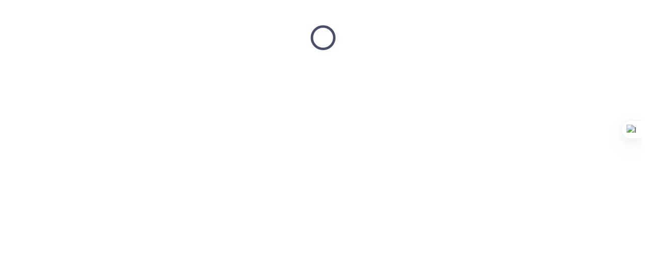
scroll to position [0, 0]
